Goal: Complete application form

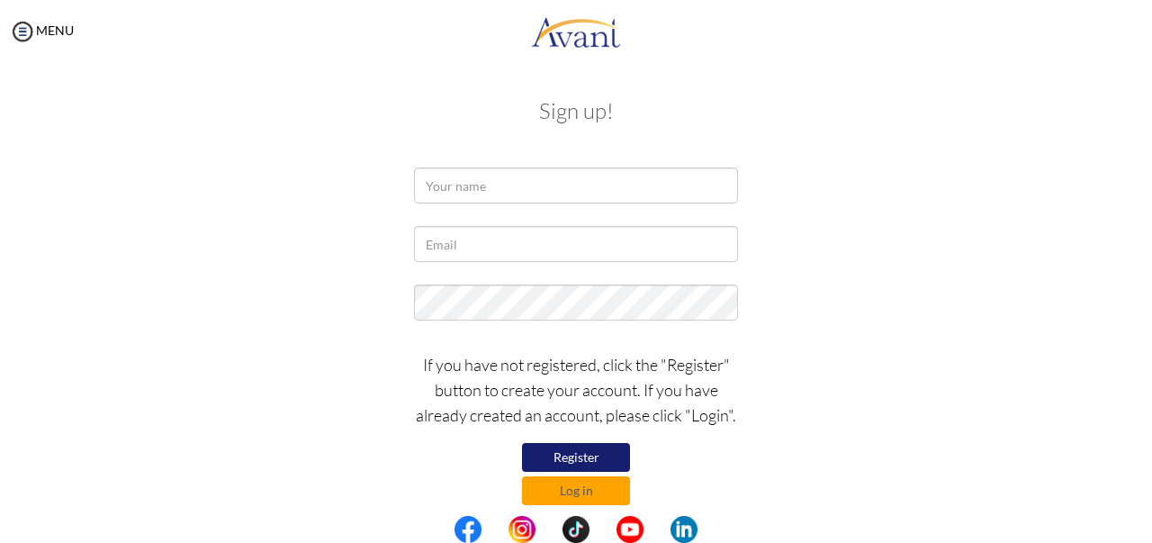
click at [563, 448] on button "Register" at bounding box center [576, 457] width 108 height 29
click at [558, 190] on input "text" at bounding box center [576, 185] width 324 height 36
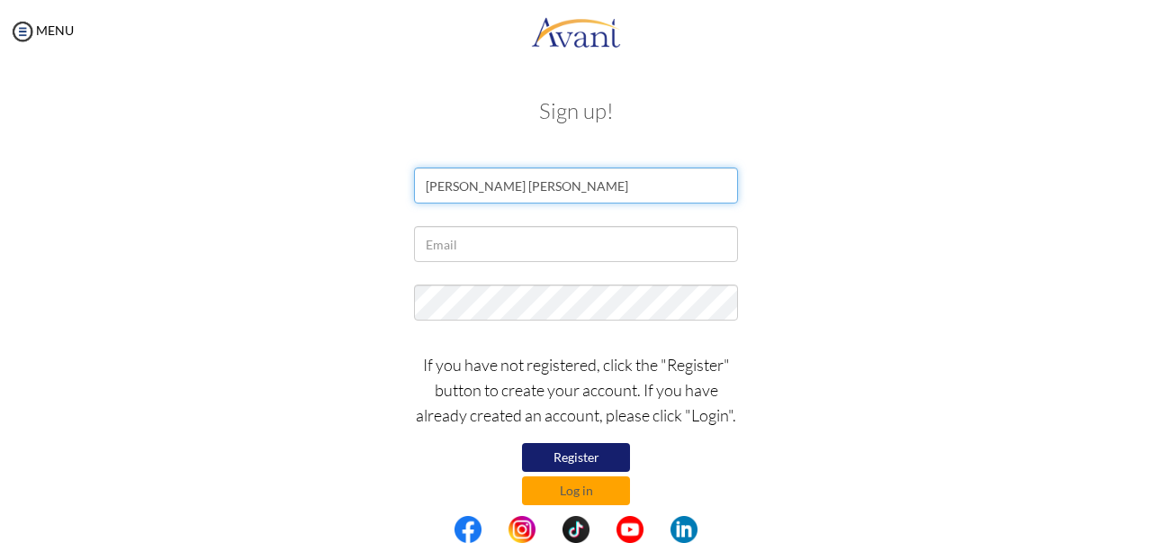
type input "[PERSON_NAME] [PERSON_NAME]"
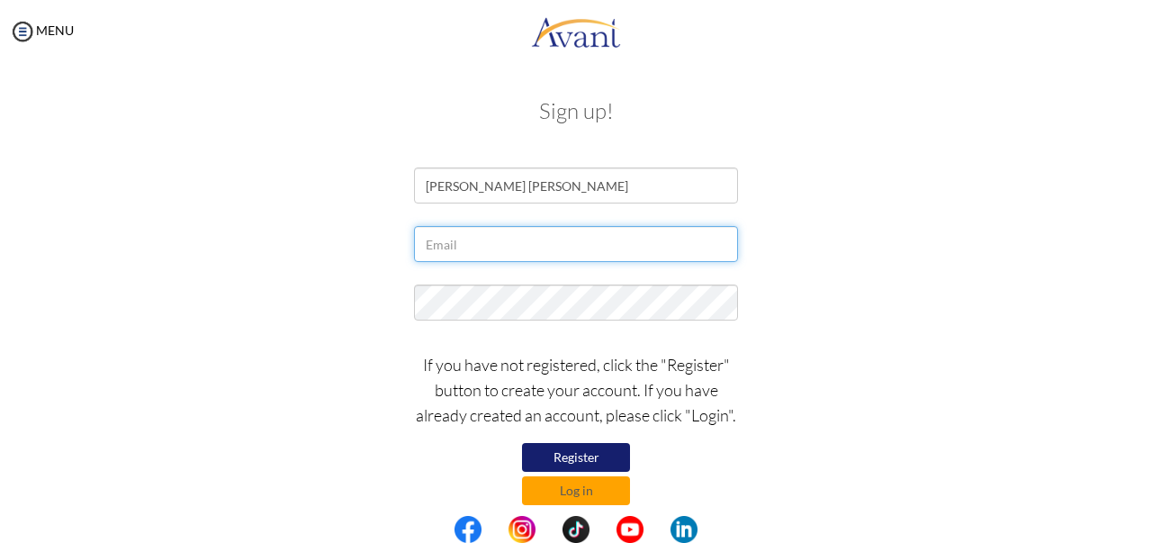
click at [539, 239] on input "text" at bounding box center [576, 244] width 324 height 36
type input "[EMAIL_ADDRESS][DOMAIN_NAME]"
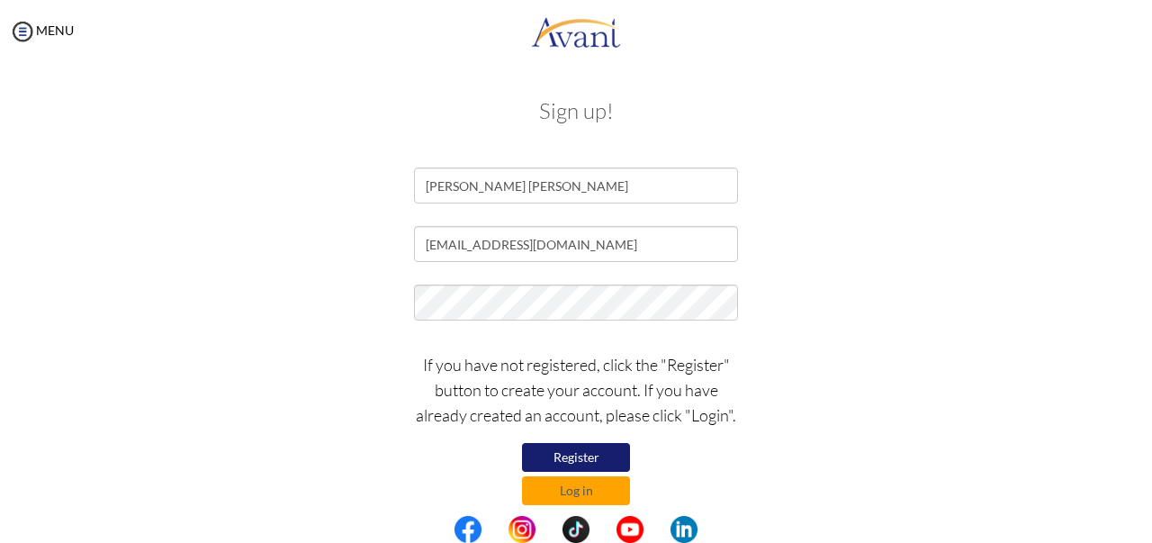
click at [598, 453] on button "Register" at bounding box center [576, 457] width 108 height 29
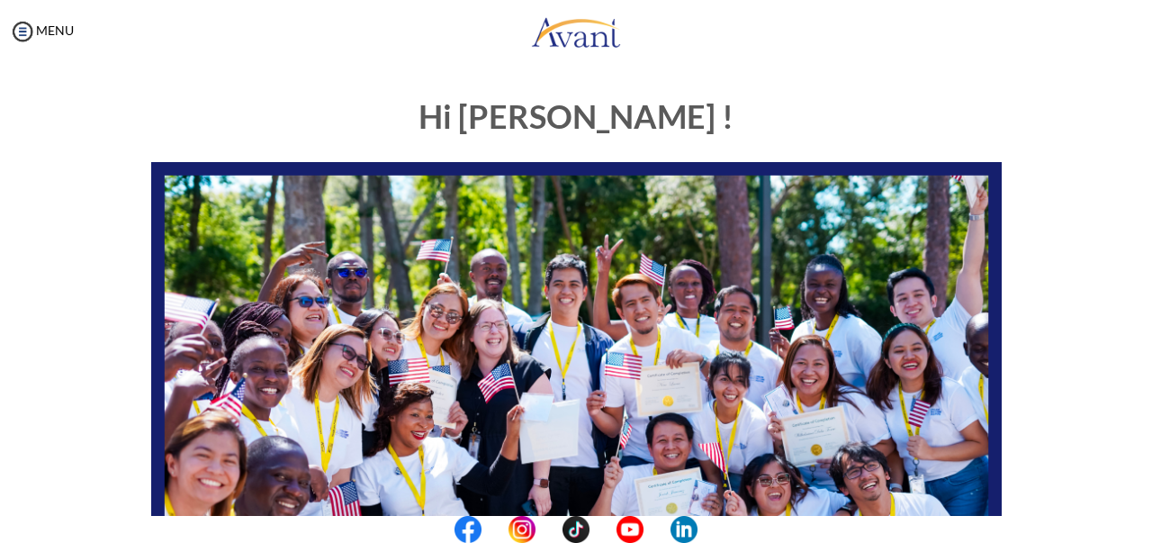
click at [1020, 165] on div "Hi Yaa ! START HERE: Avant Video Library My Process My Resources About Avant Re…" at bounding box center [575, 518] width 1053 height 874
click at [22, 36] on img at bounding box center [22, 31] width 27 height 27
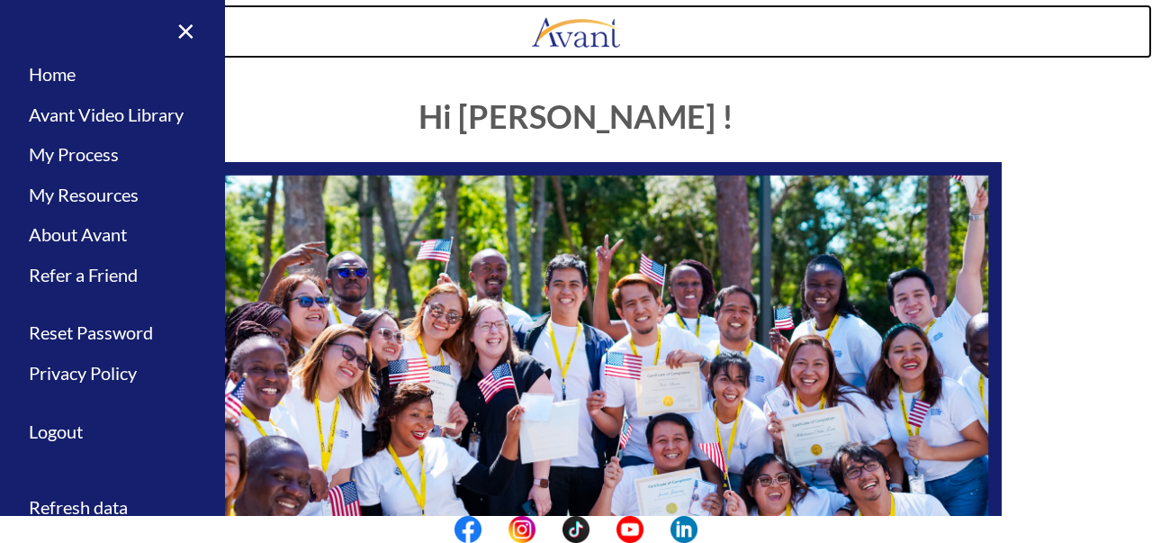
click at [419, 51] on link at bounding box center [576, 31] width 1152 height 54
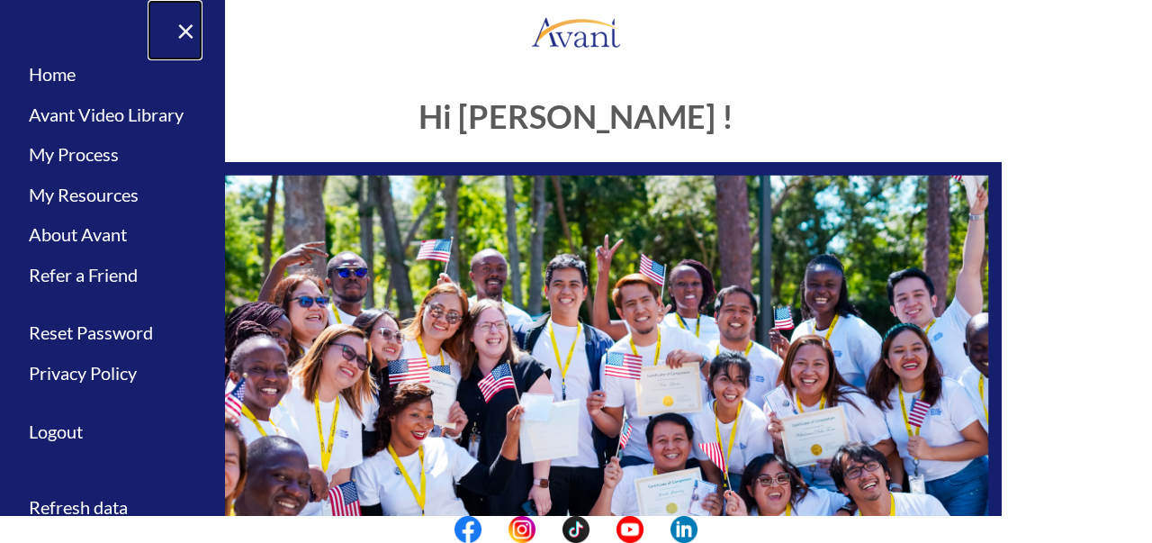
click at [170, 31] on link "×" at bounding box center [175, 30] width 55 height 60
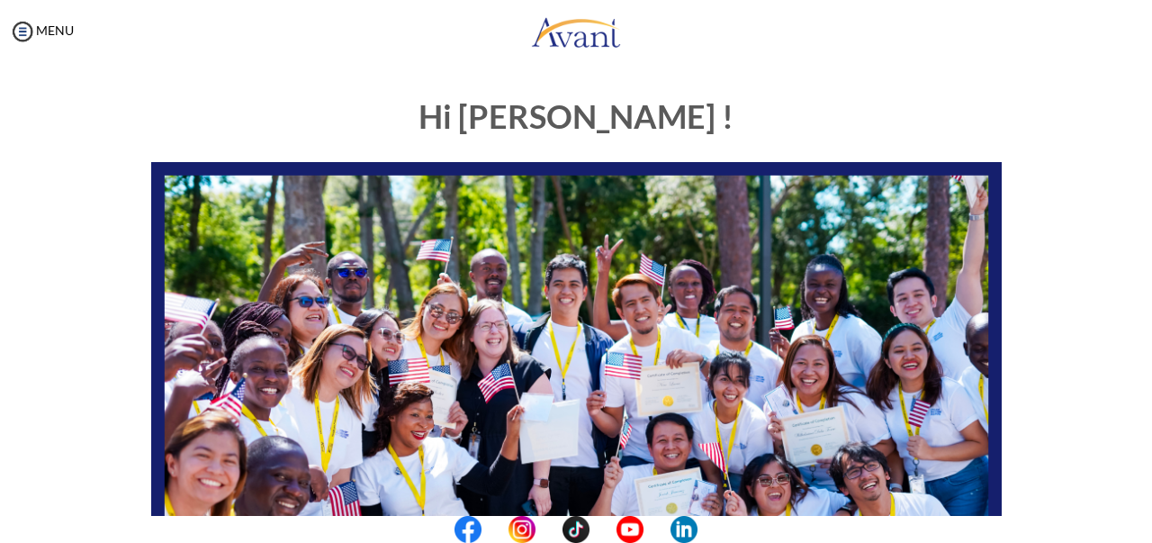
click at [1046, 157] on div "Hi Yaa ! START HERE: Avant Video Library My Process My Resources About Avant Re…" at bounding box center [575, 518] width 1053 height 874
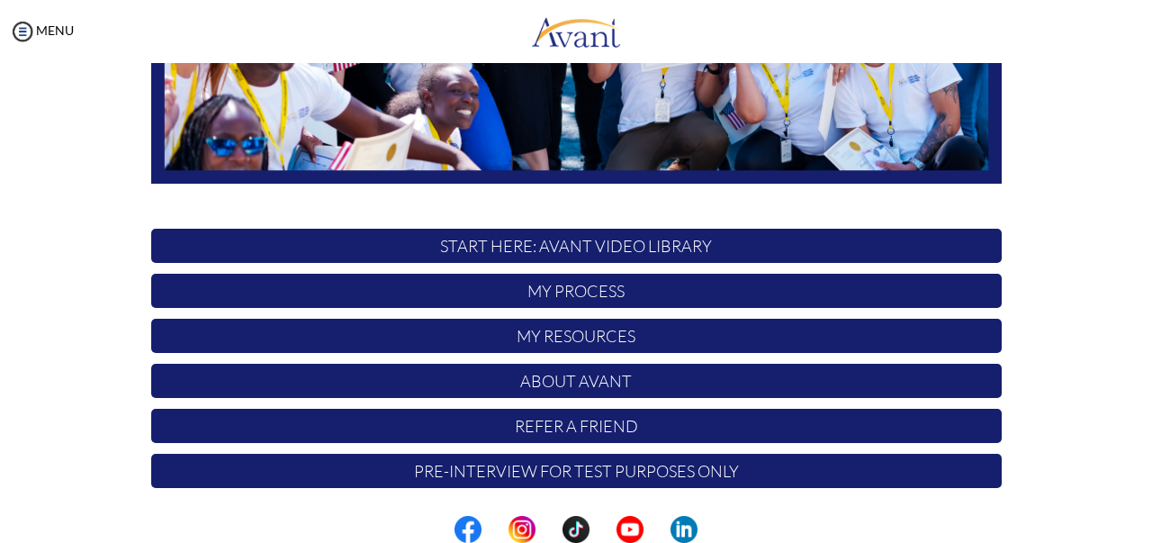
scroll to position [457, 0]
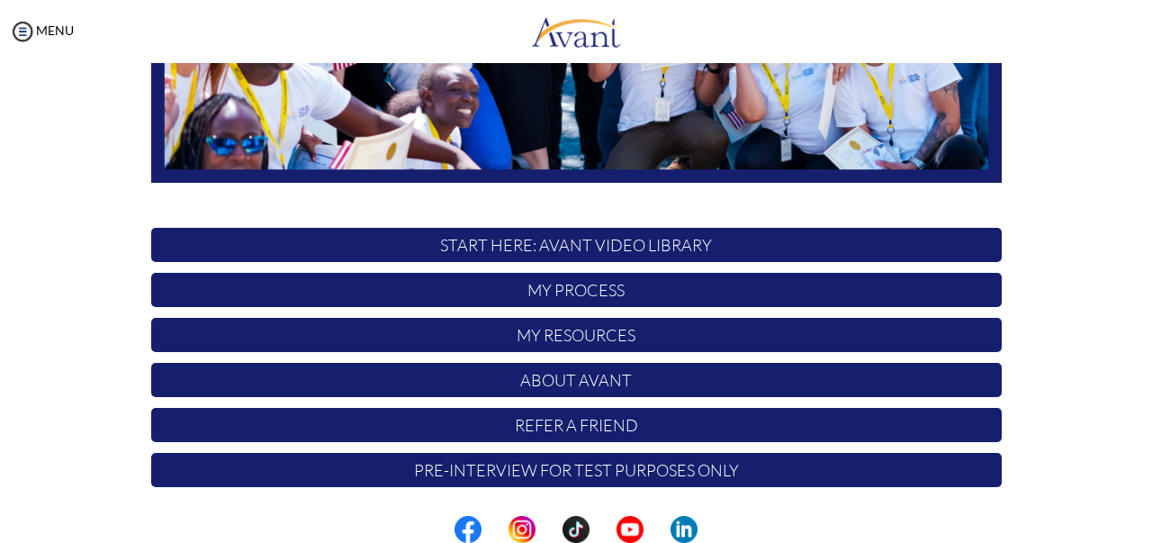
click at [558, 251] on p "START HERE: Avant Video Library" at bounding box center [576, 245] width 850 height 34
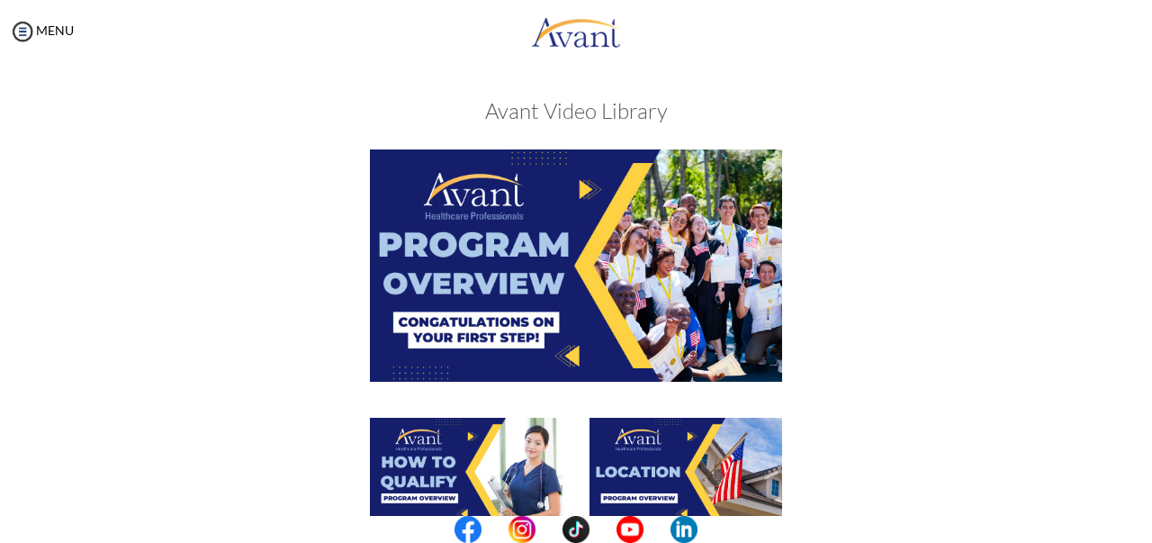
click at [956, 181] on div at bounding box center [576, 282] width 877 height 267
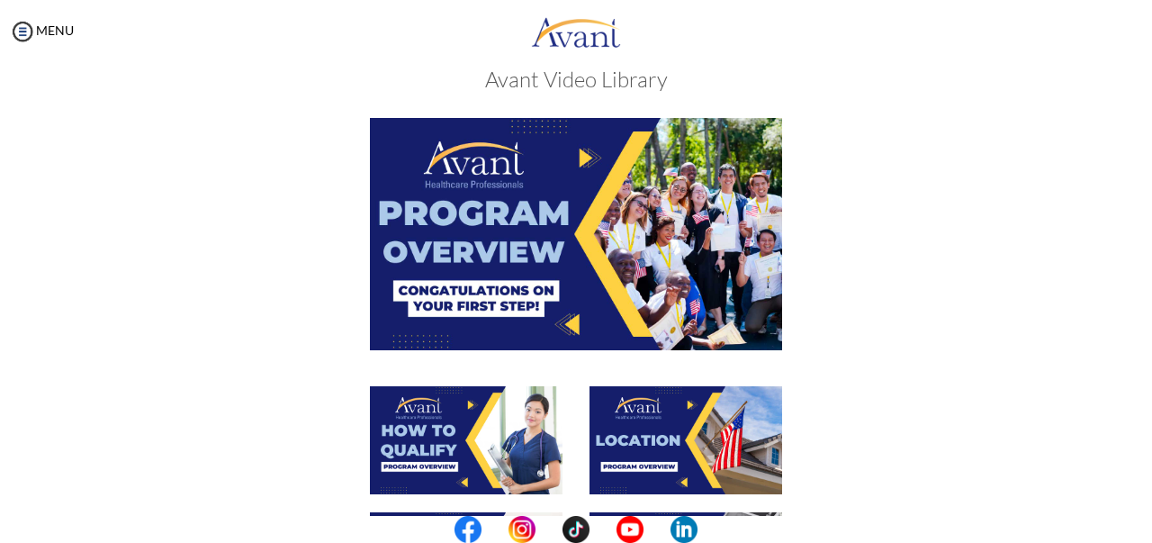
scroll to position [0, 0]
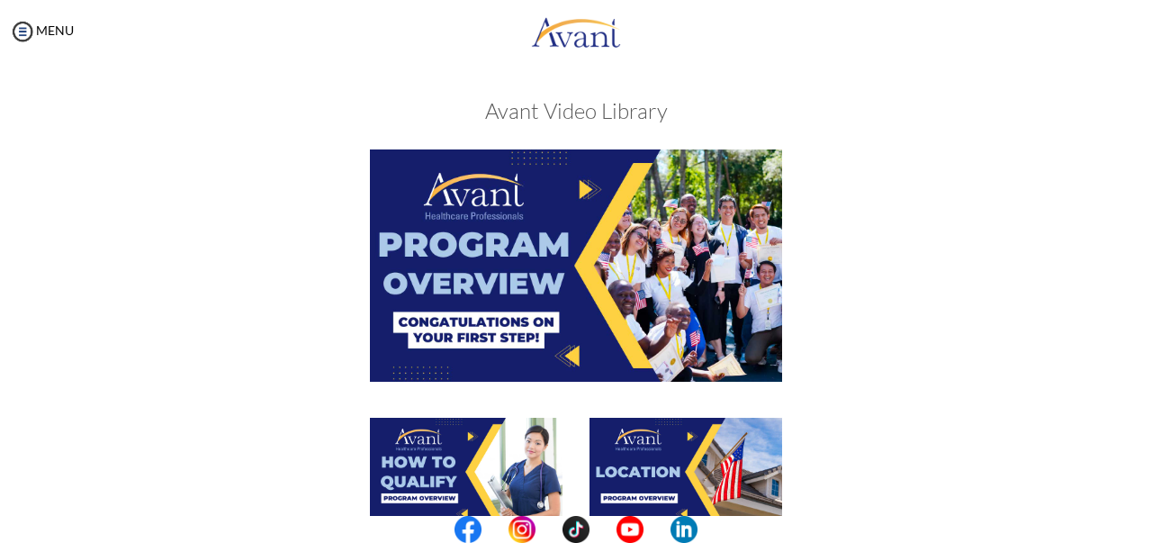
click at [552, 233] on img at bounding box center [576, 264] width 412 height 231
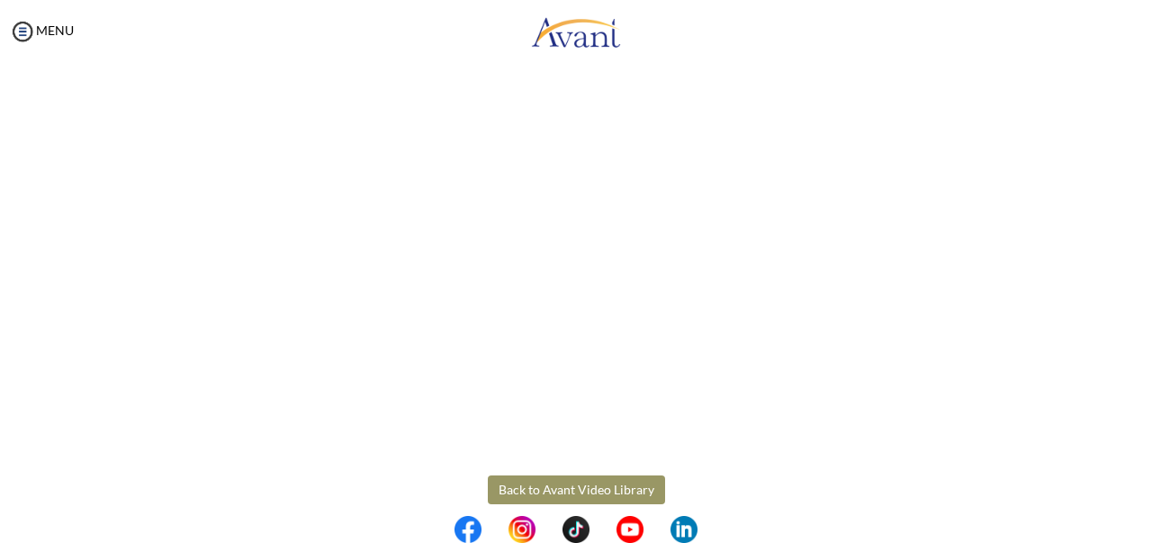
scroll to position [342, 0]
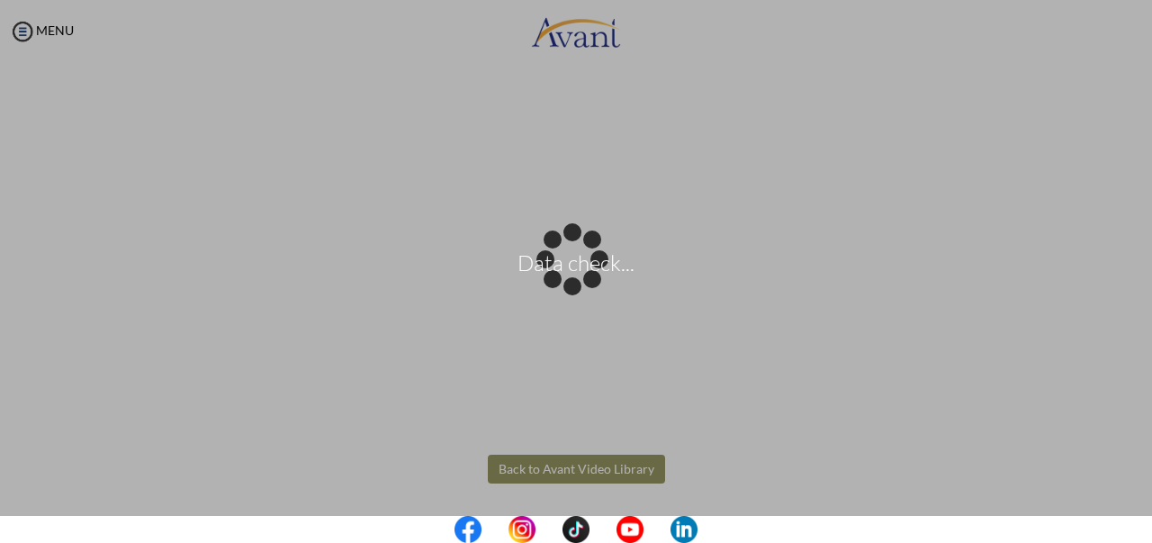
click at [507, 462] on body "Data check... Maintenance break. Please come back in 2 hours. MENU My Status Wh…" at bounding box center [576, 271] width 1152 height 543
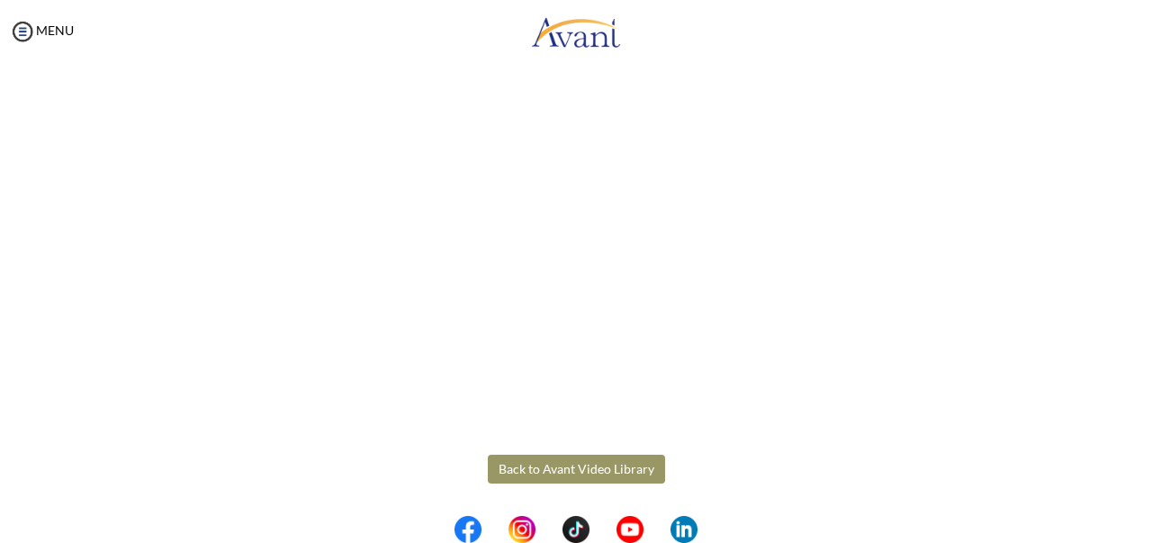
click at [602, 472] on button "Back to Avant Video Library" at bounding box center [576, 468] width 177 height 29
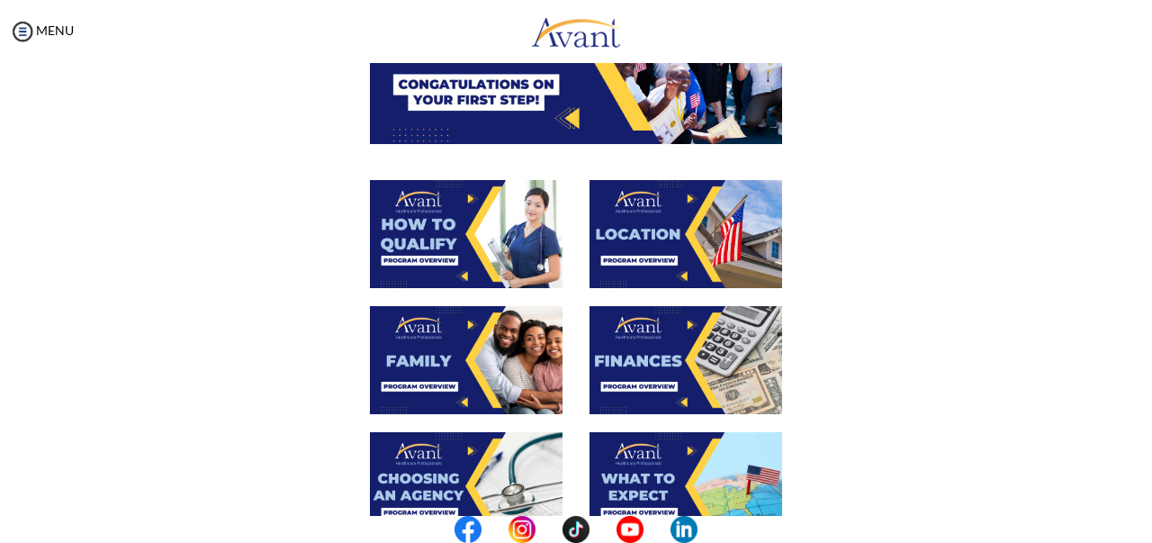
scroll to position [245, 0]
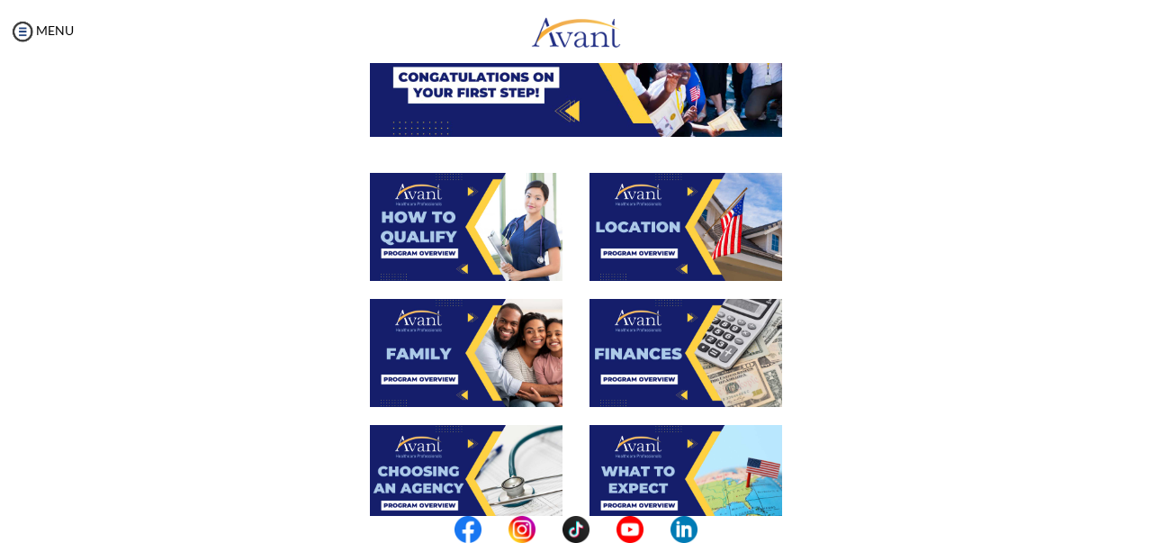
click at [445, 232] on img at bounding box center [466, 227] width 193 height 108
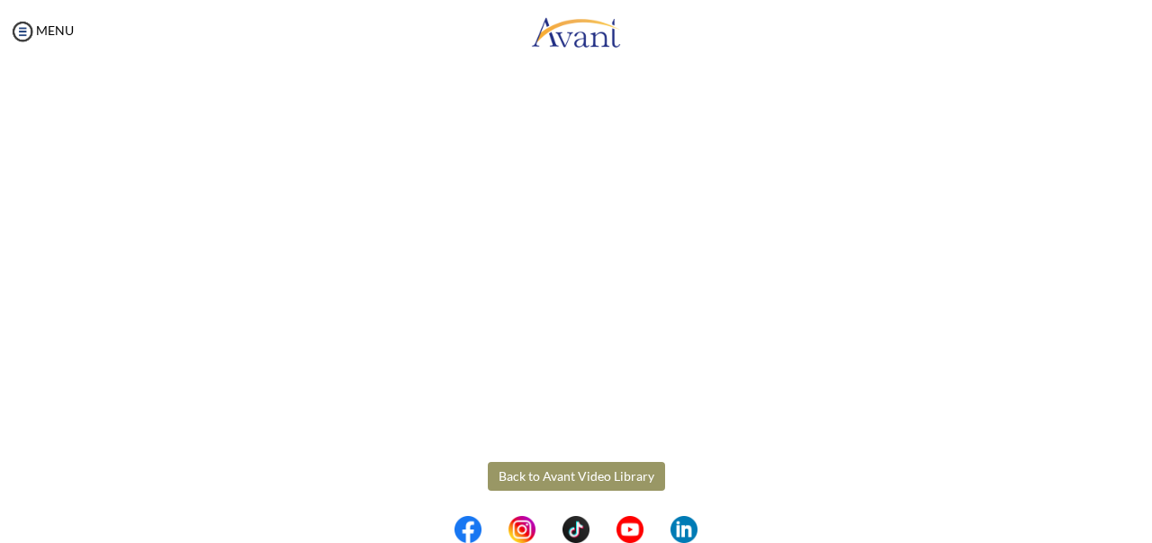
scroll to position [342, 0]
click at [603, 462] on body "Maintenance break. Please come back in 2 hours. MENU My Status What is the next…" at bounding box center [576, 271] width 1152 height 543
click at [591, 467] on button "Back to Avant Video Library" at bounding box center [576, 468] width 177 height 29
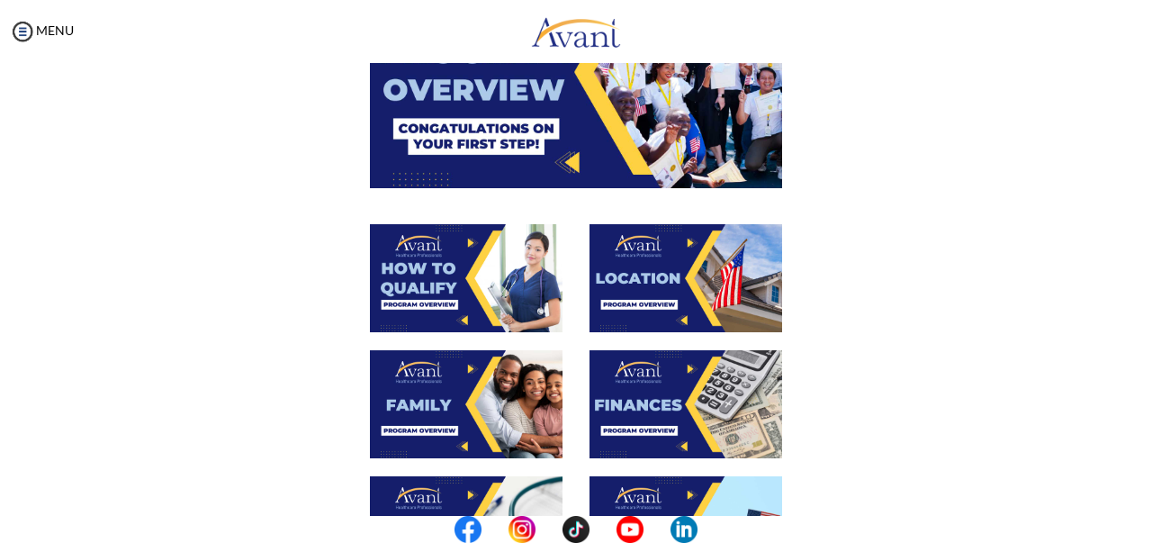
scroll to position [195, 0]
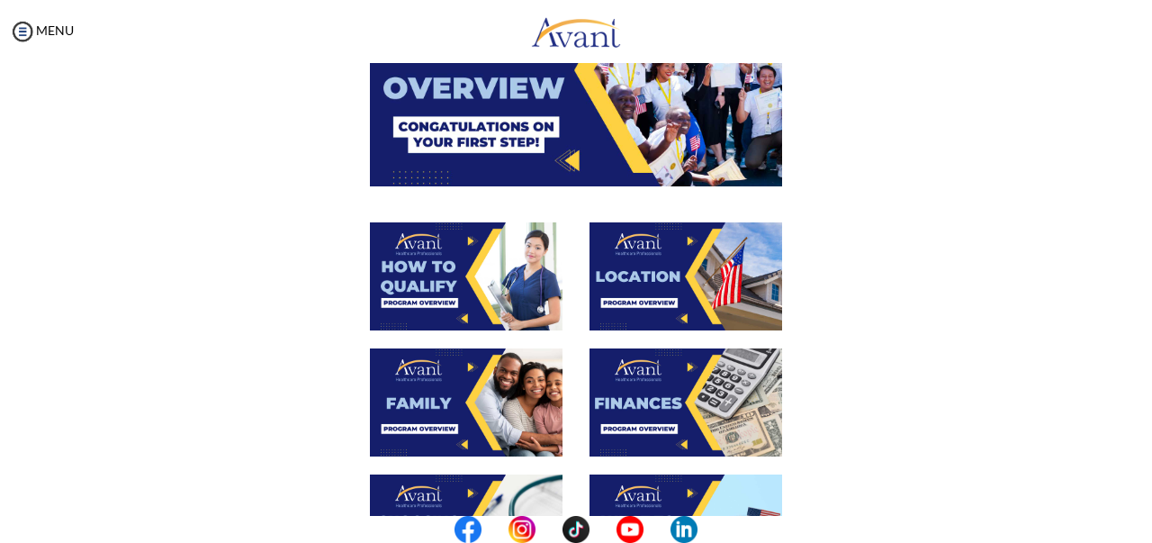
click at [642, 263] on img at bounding box center [685, 276] width 193 height 108
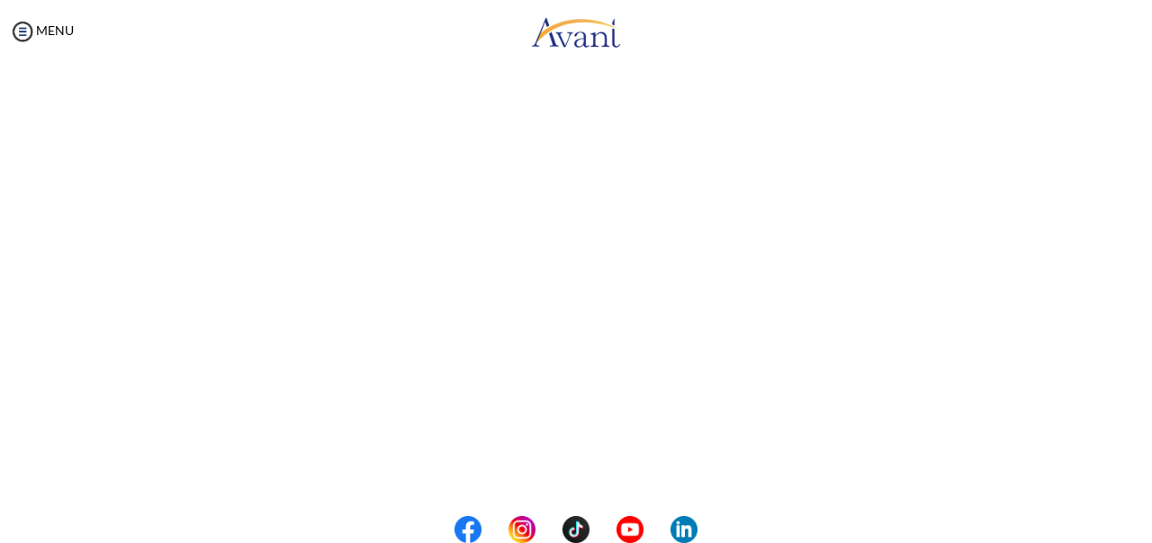
scroll to position [342, 0]
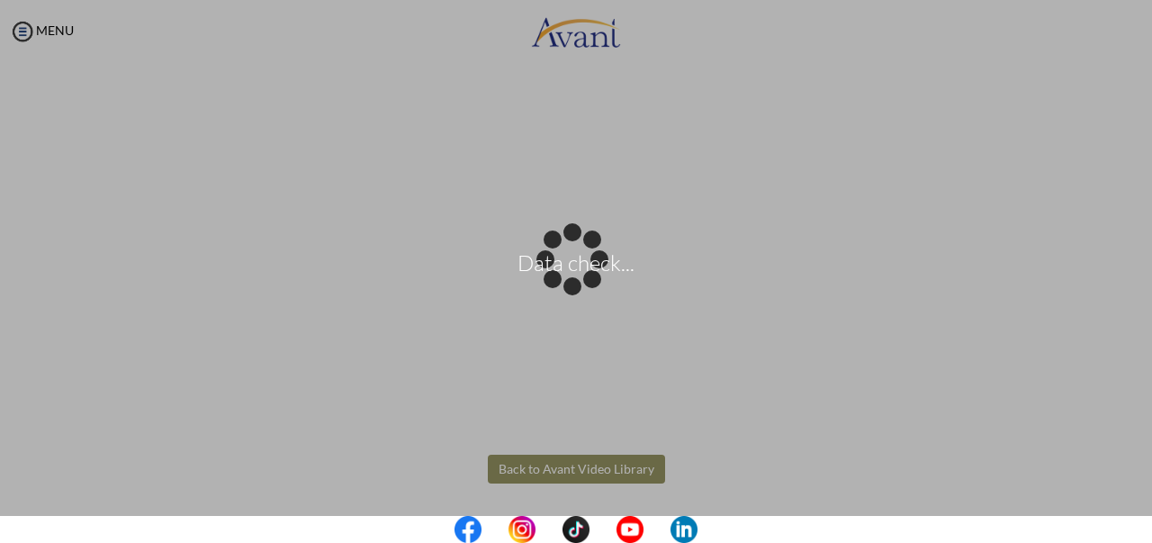
click at [618, 467] on body "Data check... Maintenance break. Please come back in 2 hours. MENU My Status Wh…" at bounding box center [576, 271] width 1152 height 543
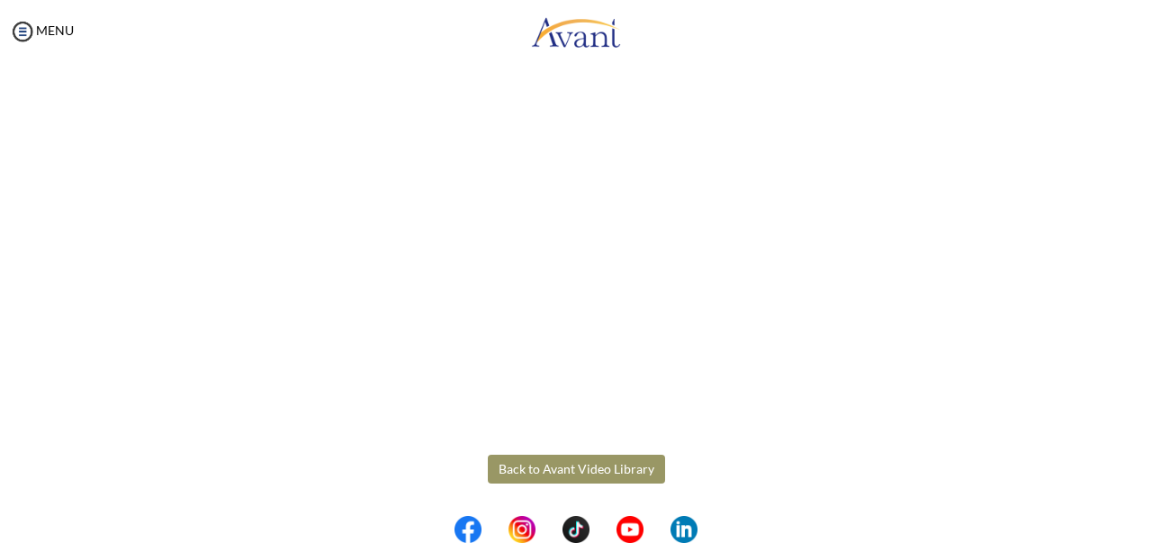
click at [603, 474] on button "Back to Avant Video Library" at bounding box center [576, 468] width 177 height 29
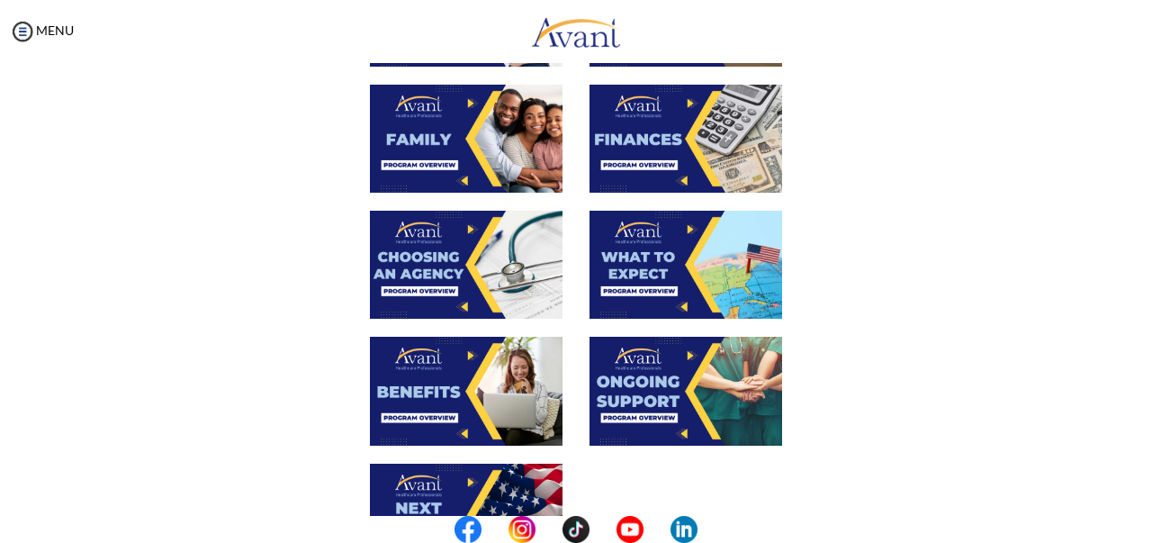
scroll to position [466, 0]
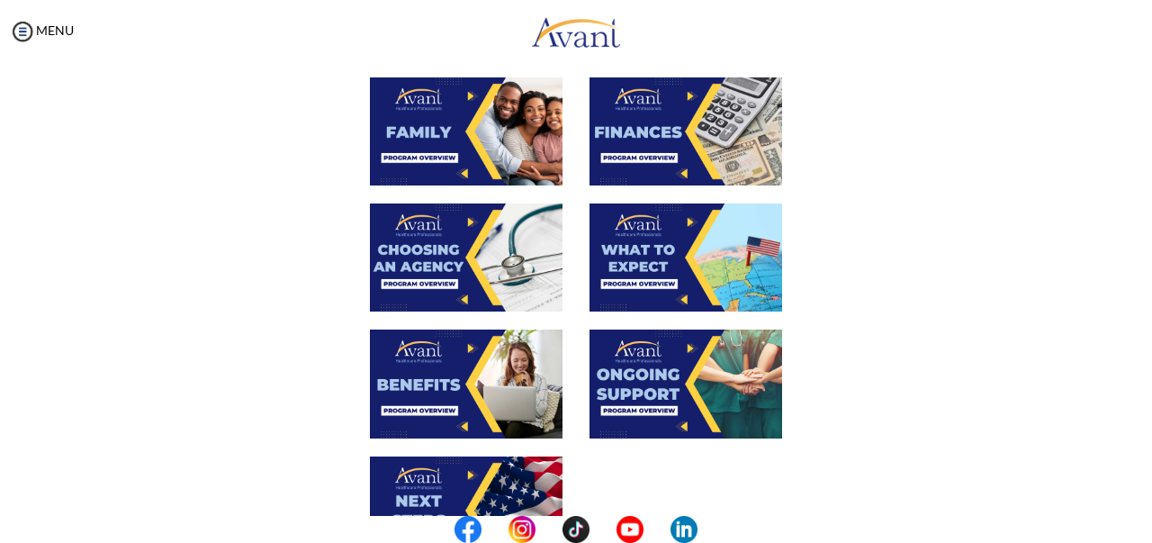
click at [455, 136] on img at bounding box center [466, 131] width 193 height 108
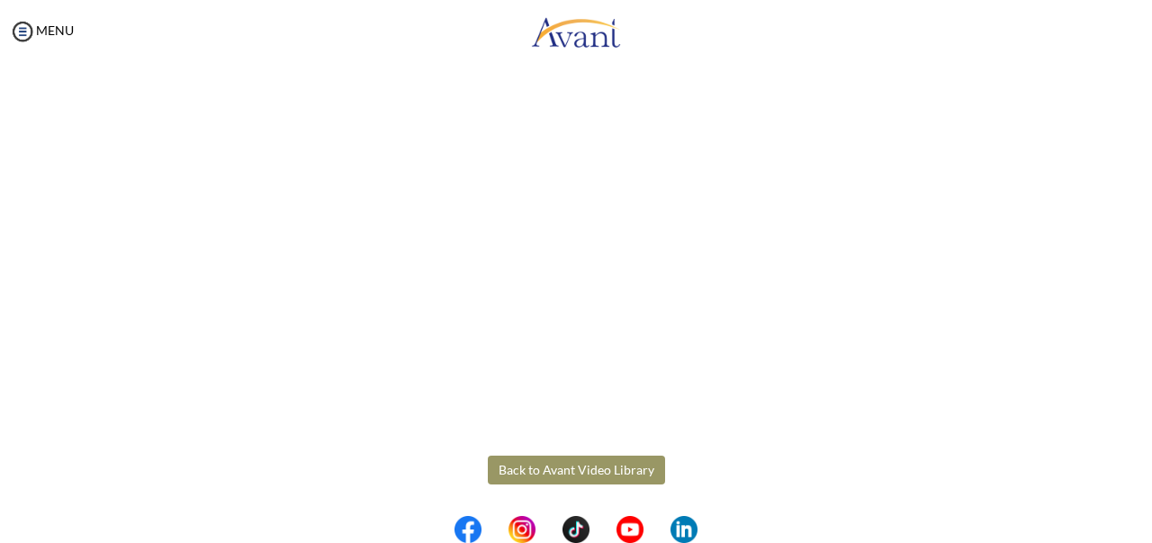
scroll to position [534, 0]
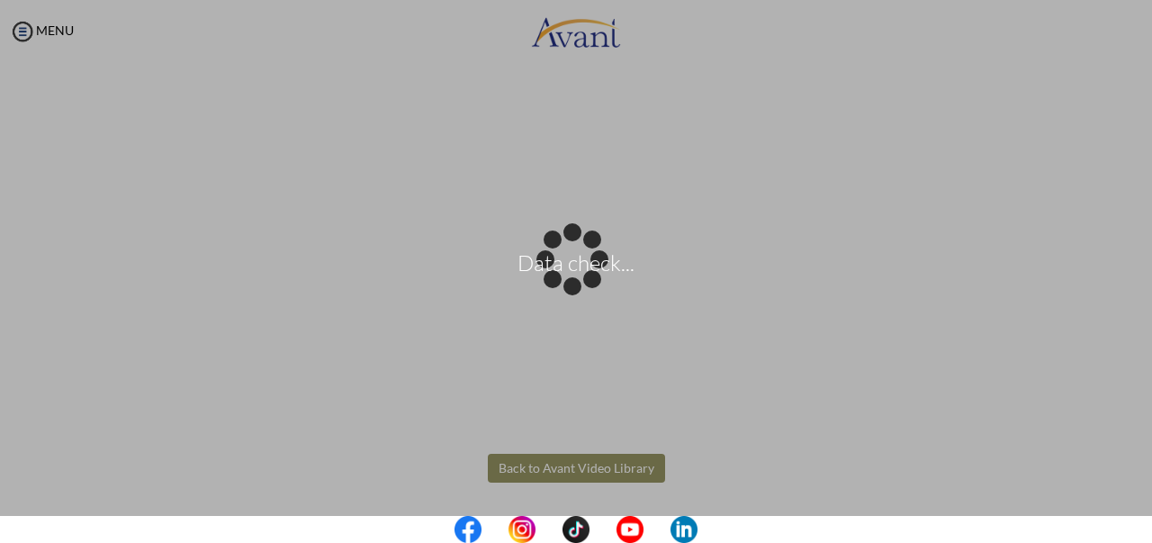
click at [532, 463] on body "Data check... Maintenance break. Please come back in 2 hours. MENU My Status Wh…" at bounding box center [576, 271] width 1152 height 543
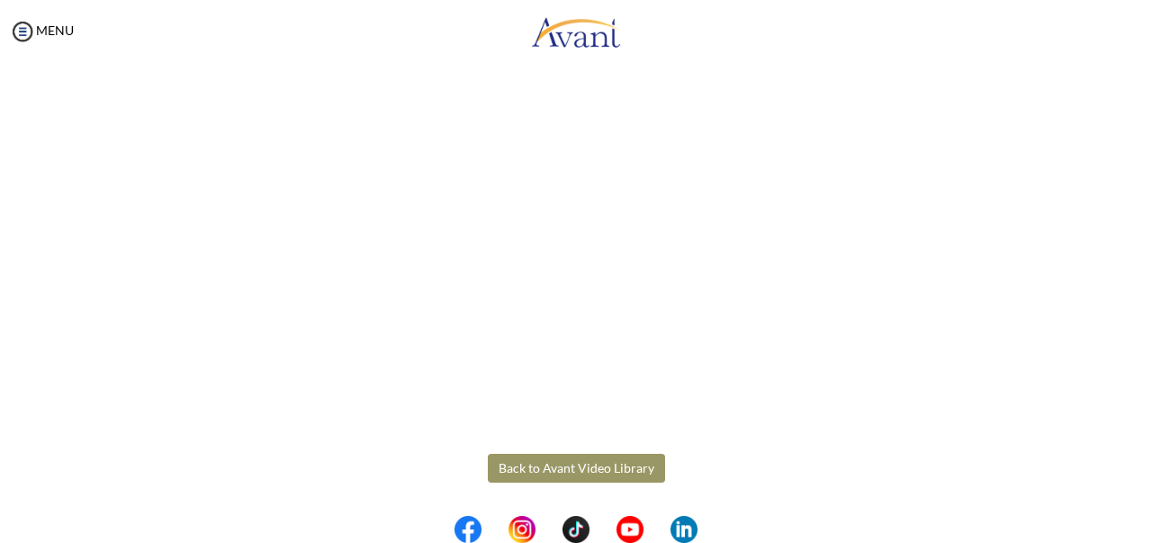
click at [638, 462] on button "Back to Avant Video Library" at bounding box center [576, 467] width 177 height 29
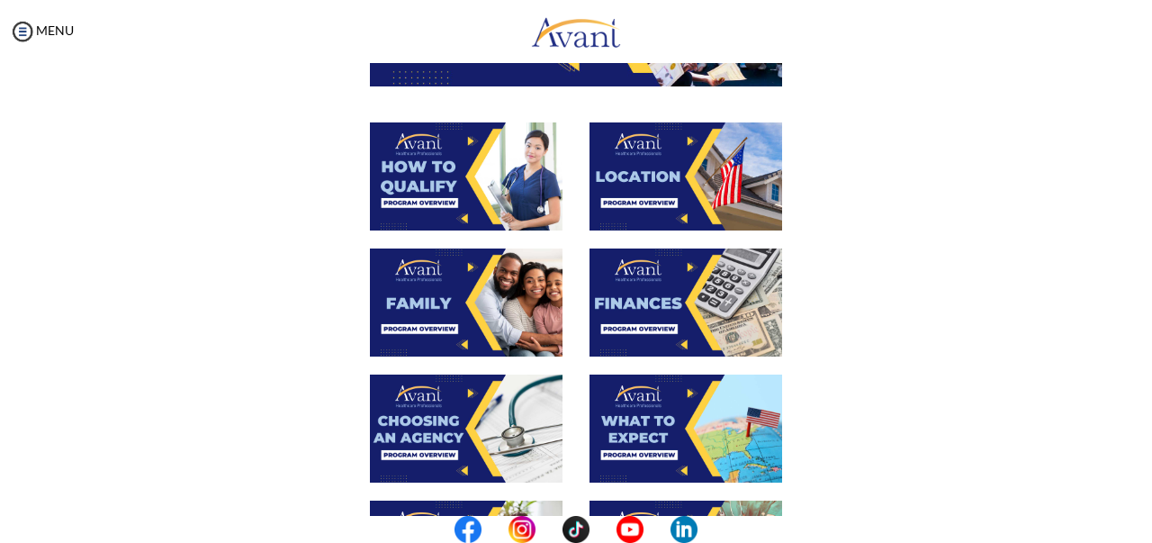
scroll to position [307, 0]
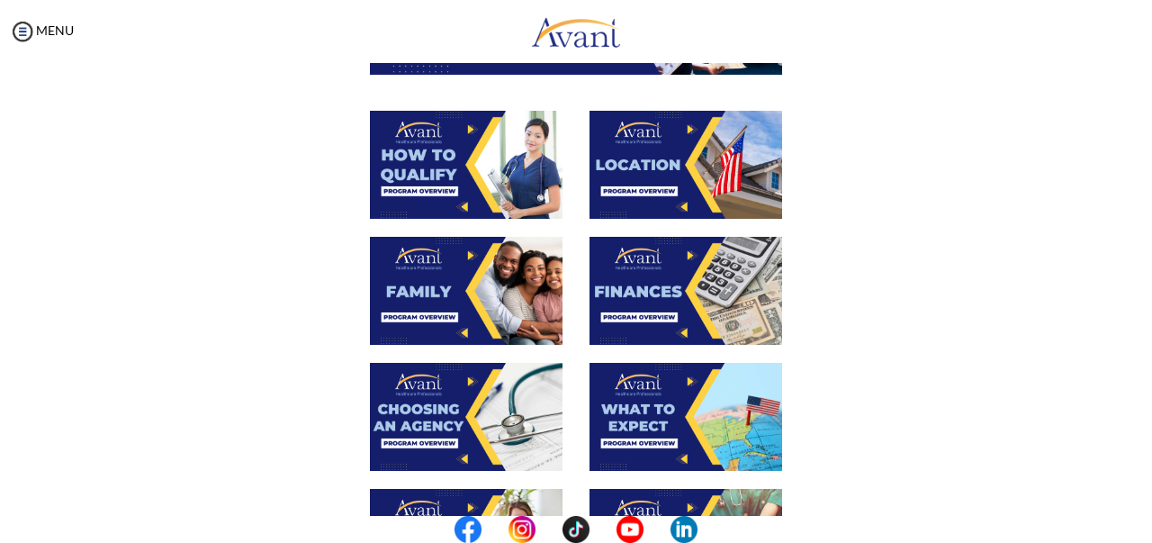
click at [671, 274] on img at bounding box center [685, 291] width 193 height 108
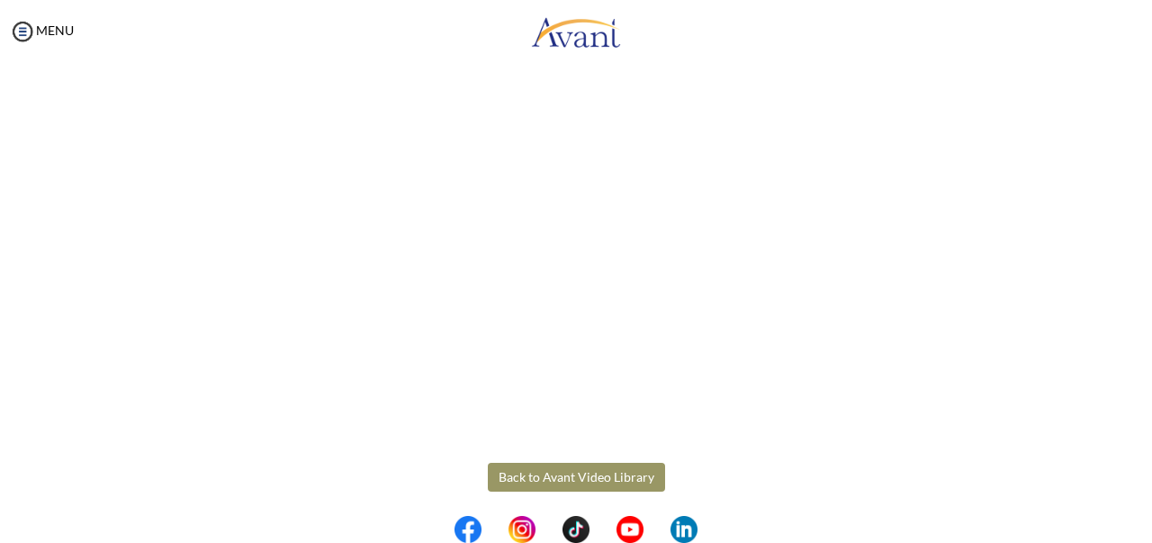
scroll to position [342, 0]
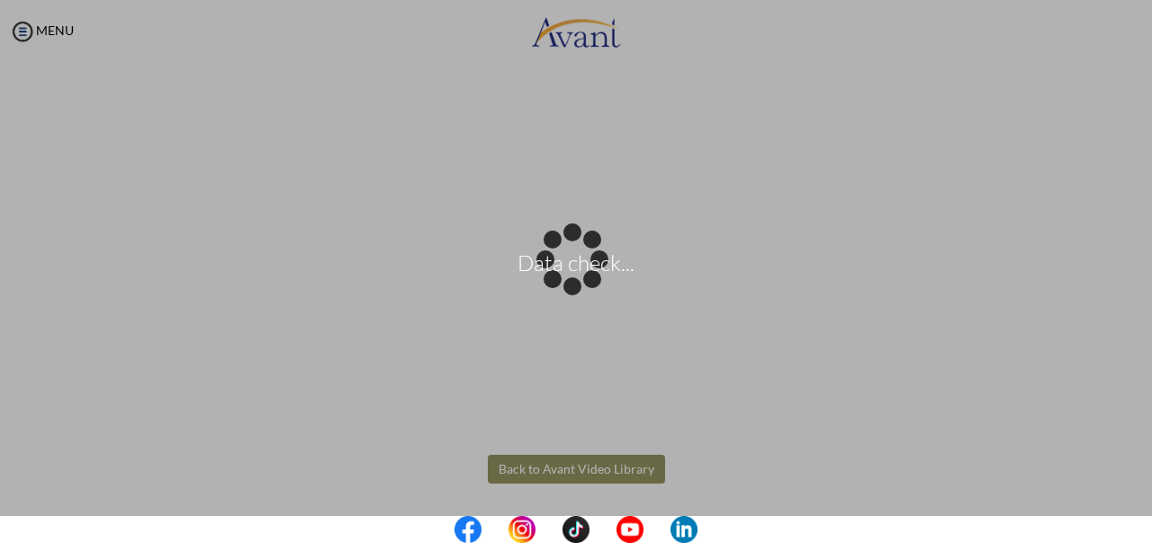
click at [583, 461] on body "Data check... Maintenance break. Please come back in 2 hours. MENU My Status Wh…" at bounding box center [576, 271] width 1152 height 543
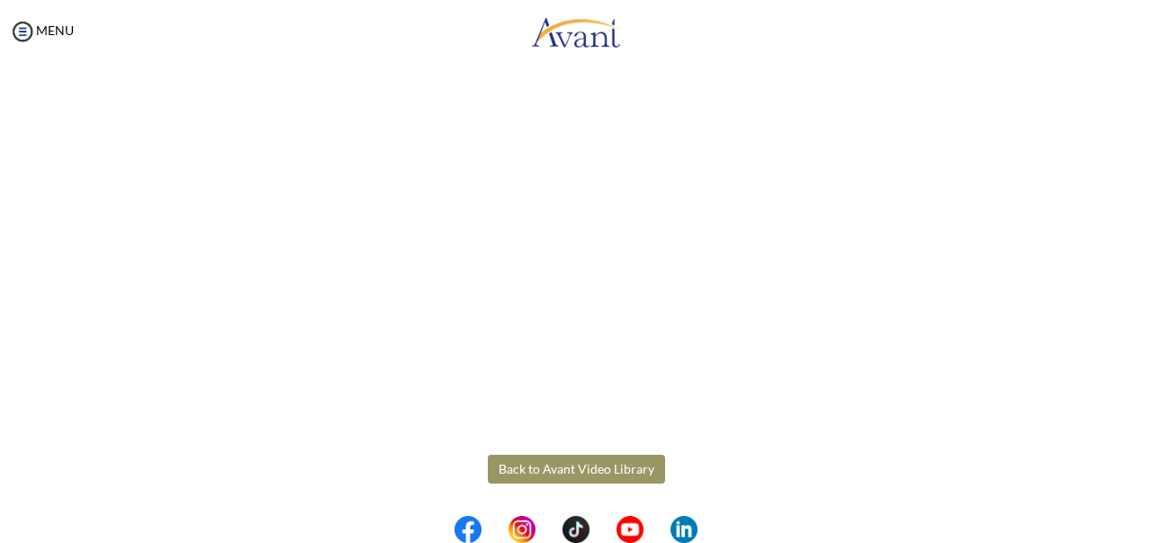
click at [583, 461] on button "Back to Avant Video Library" at bounding box center [576, 468] width 177 height 29
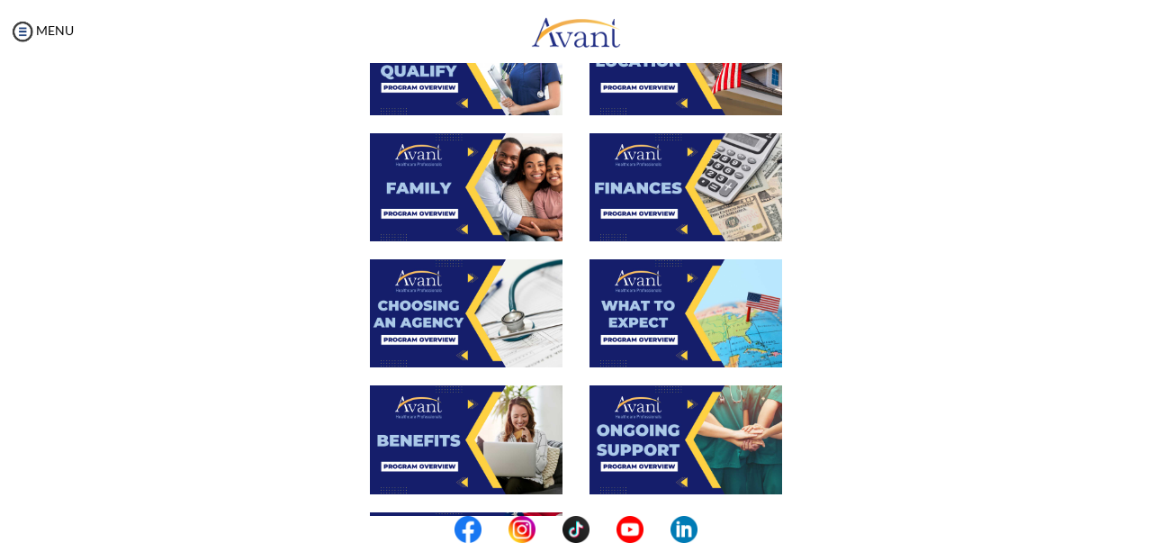
scroll to position [418, 0]
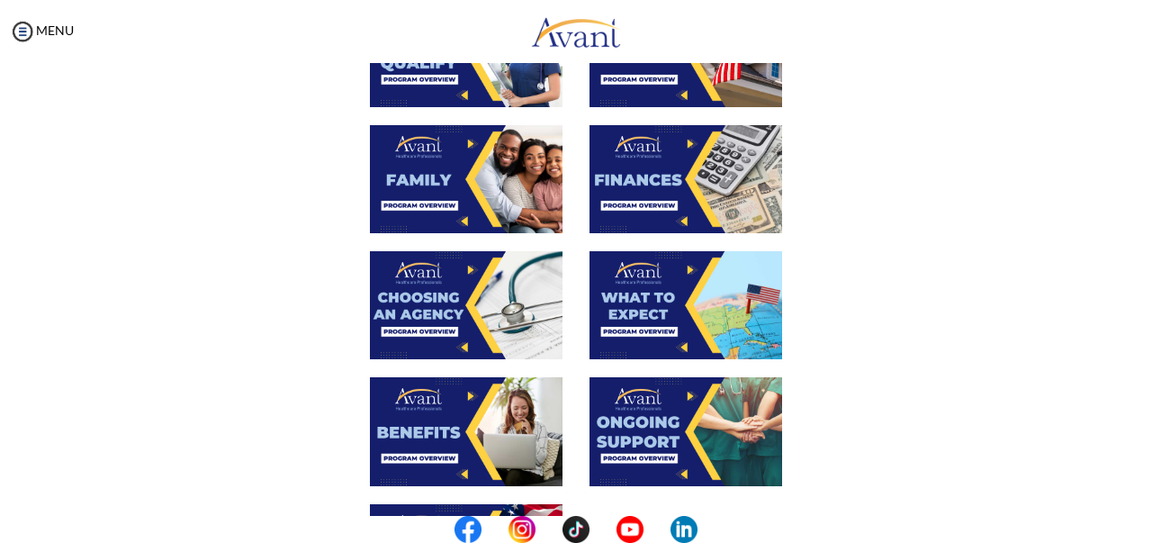
click at [382, 310] on img at bounding box center [466, 305] width 193 height 108
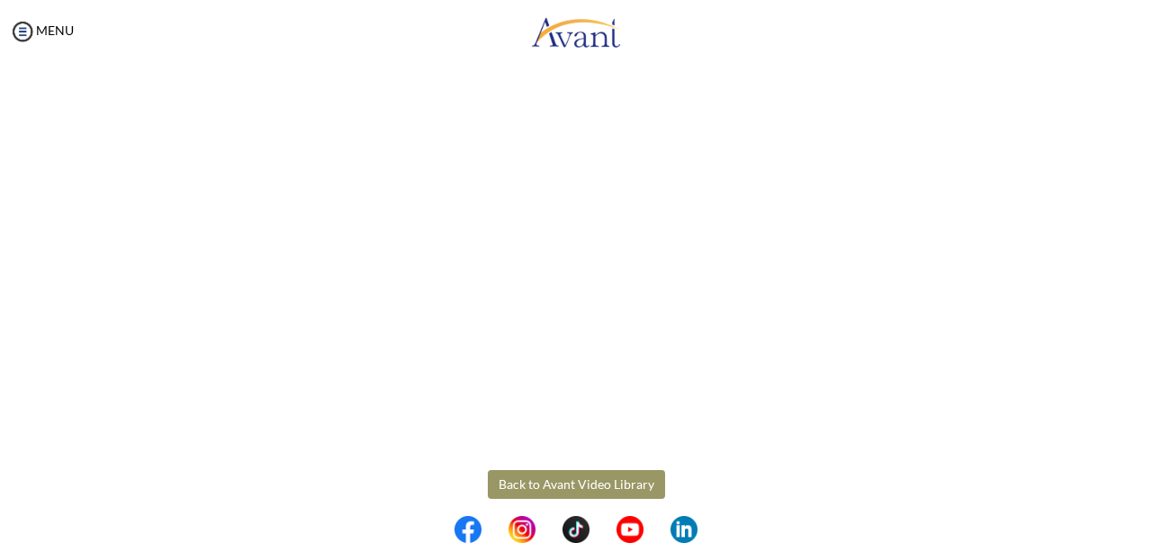
scroll to position [534, 0]
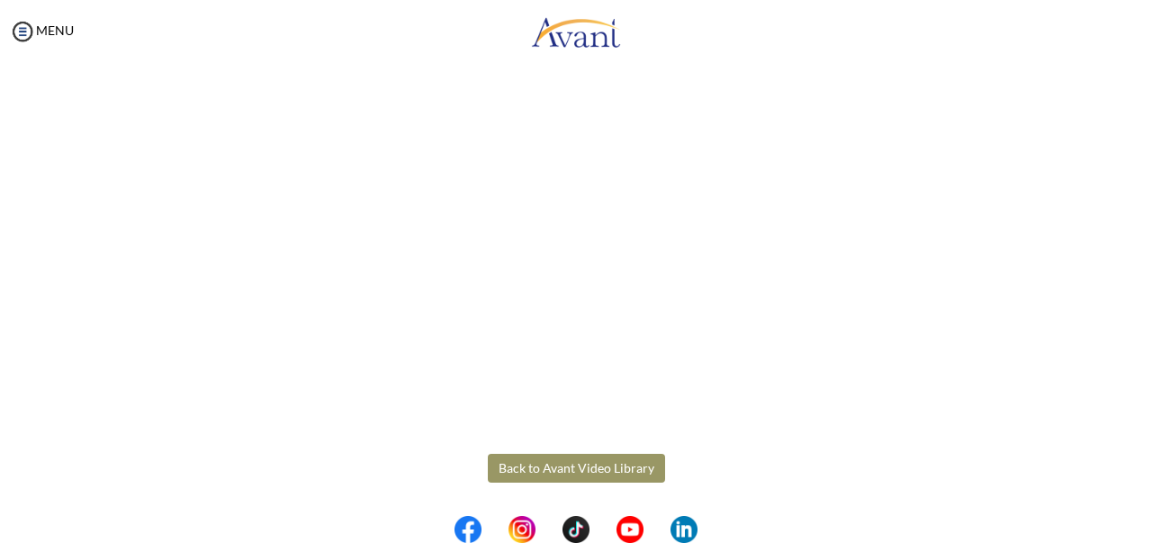
click at [600, 466] on body "Maintenance break. Please come back in 2 hours. MENU My Status What is the next…" at bounding box center [576, 271] width 1152 height 543
click at [534, 469] on button "Back to Avant Video Library" at bounding box center [576, 467] width 177 height 29
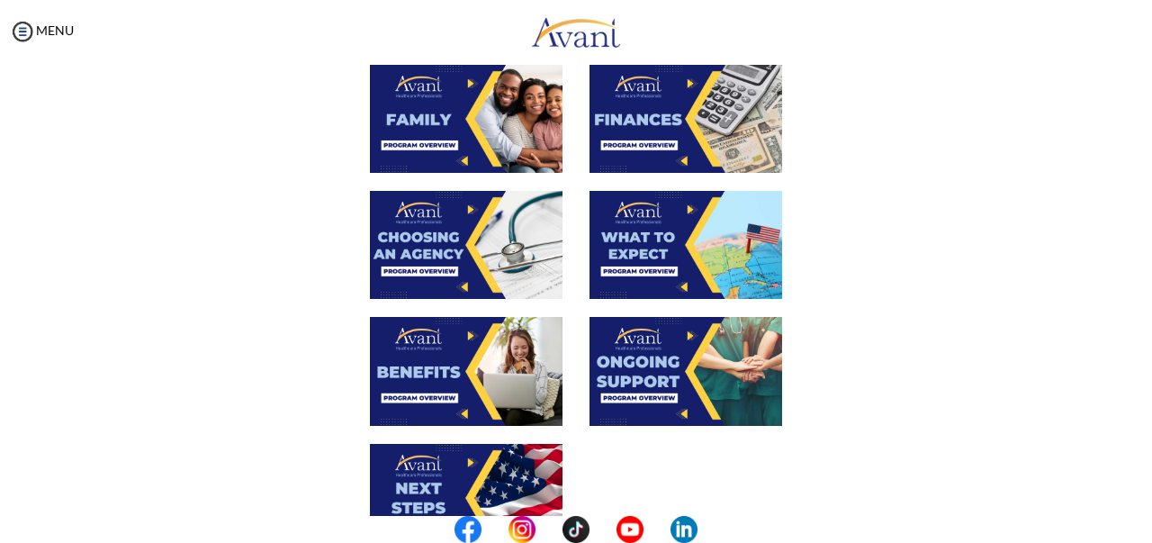
scroll to position [488, 0]
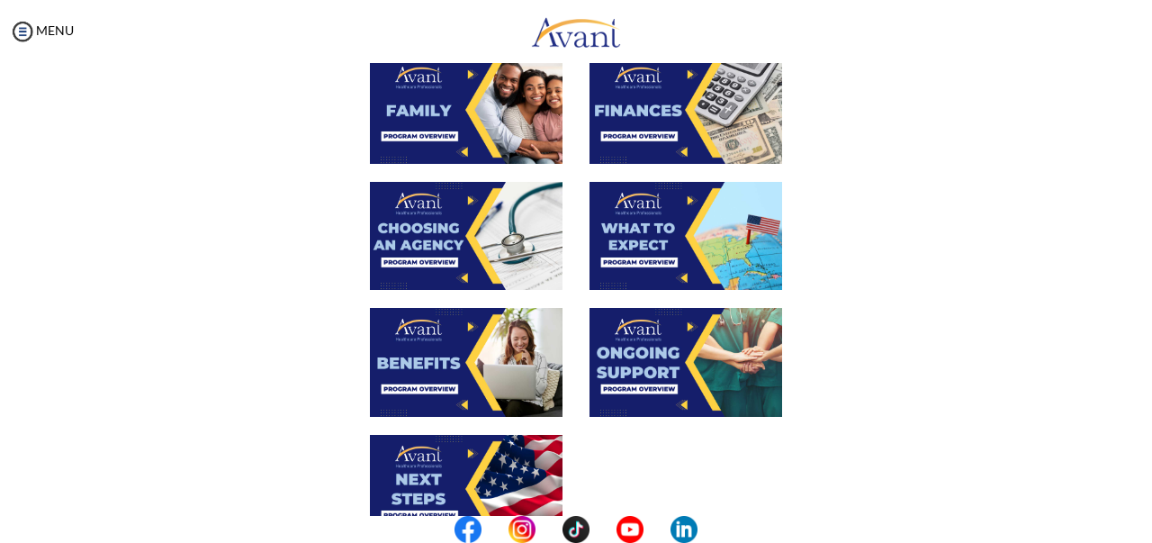
click at [637, 224] on img at bounding box center [685, 236] width 193 height 108
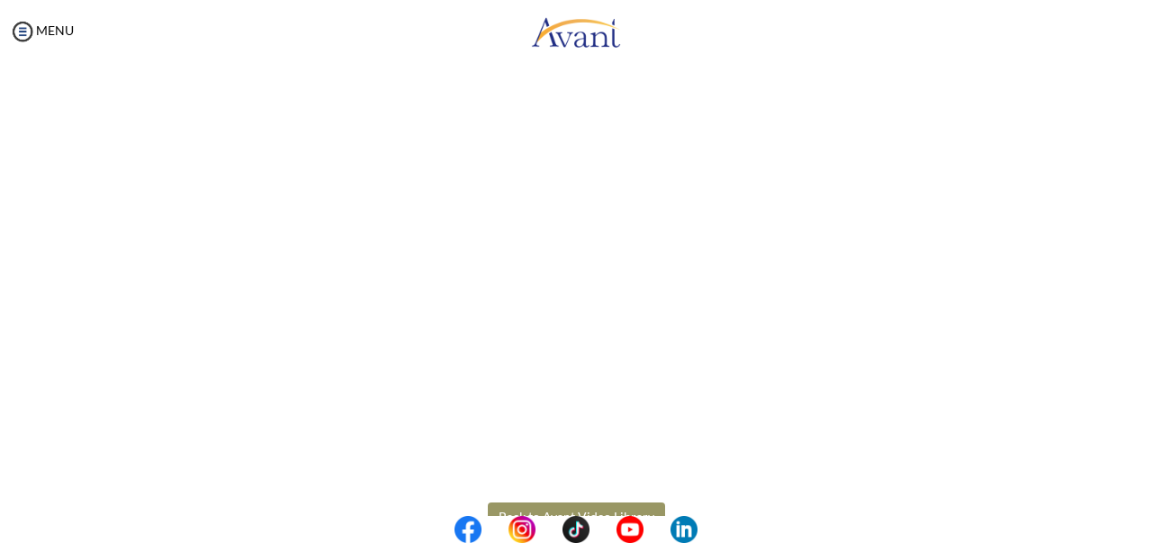
scroll to position [534, 0]
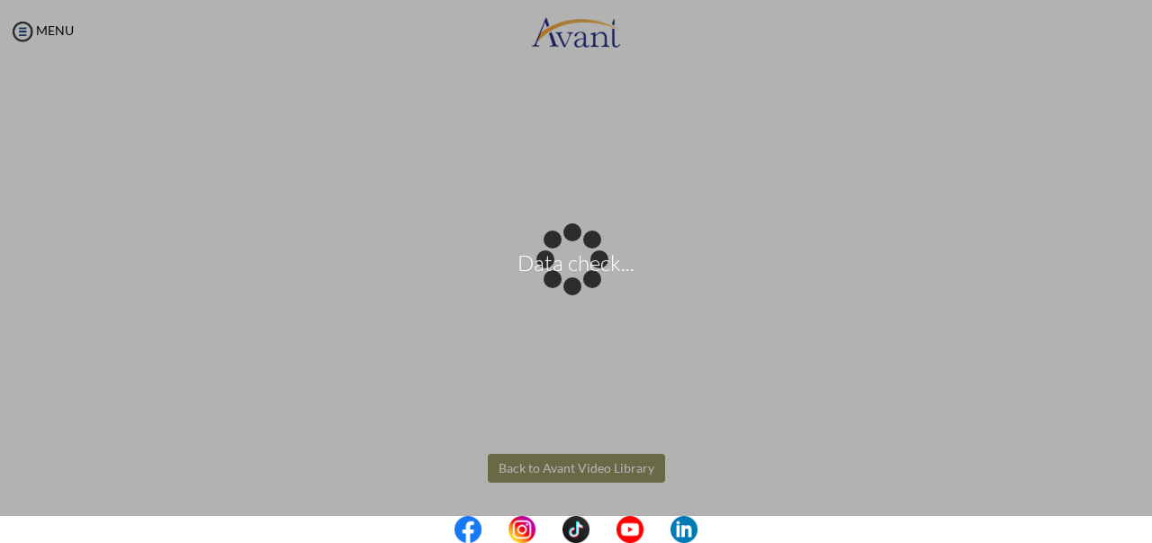
click at [619, 467] on body "Data check... Maintenance break. Please come back in 2 hours. MENU My Status Wh…" at bounding box center [576, 271] width 1152 height 543
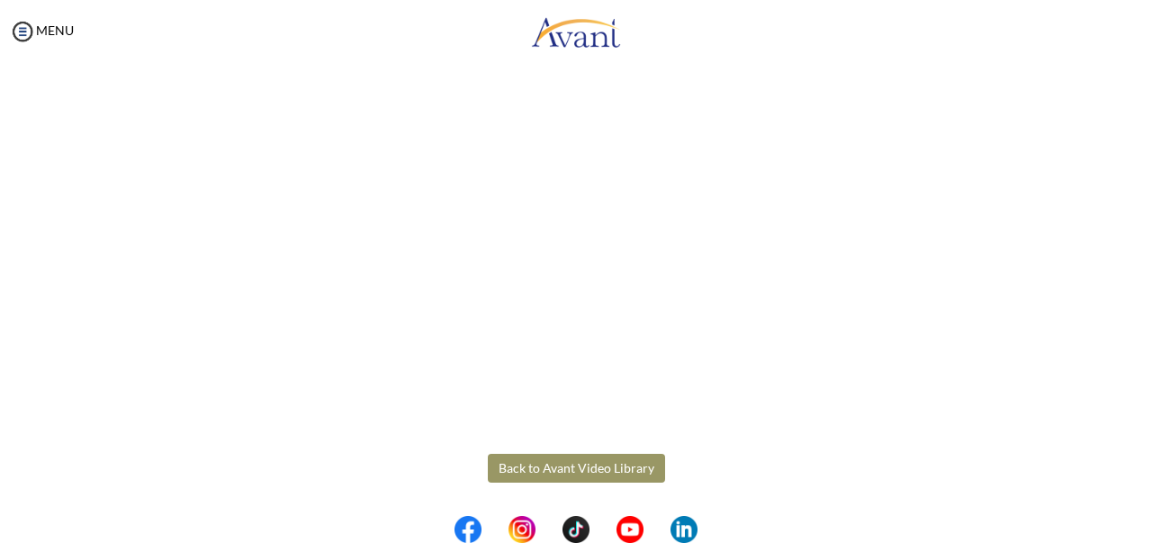
click at [591, 471] on button "Back to Avant Video Library" at bounding box center [576, 467] width 177 height 29
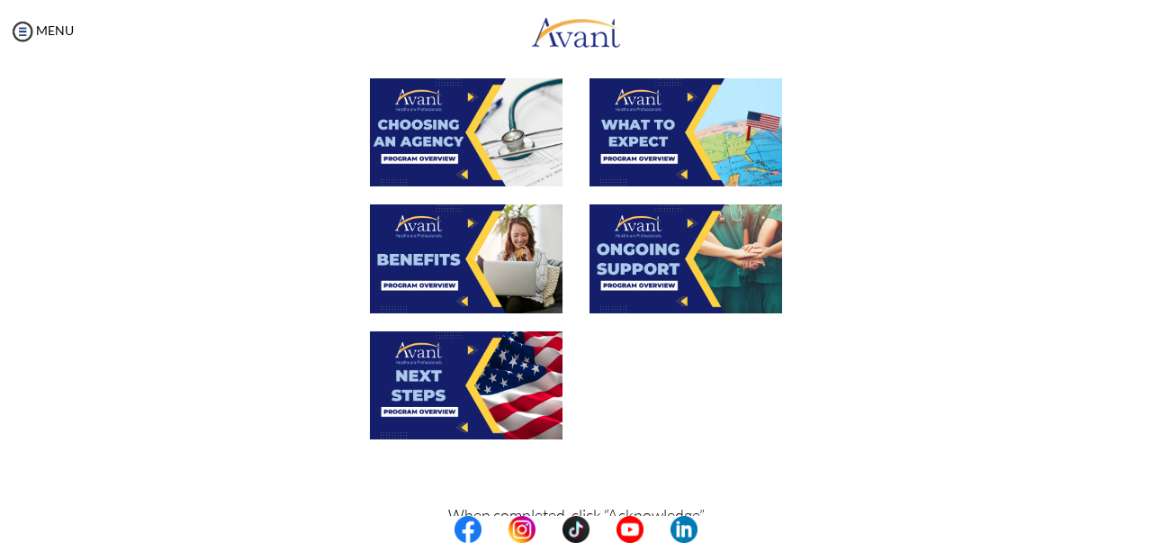
scroll to position [593, 0]
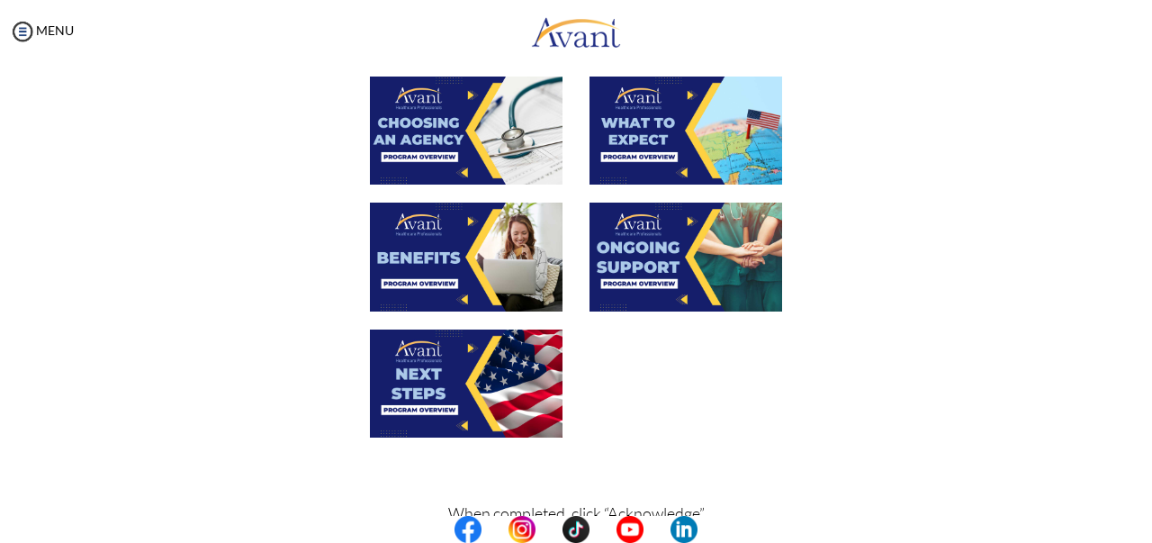
click at [472, 256] on img at bounding box center [466, 256] width 193 height 108
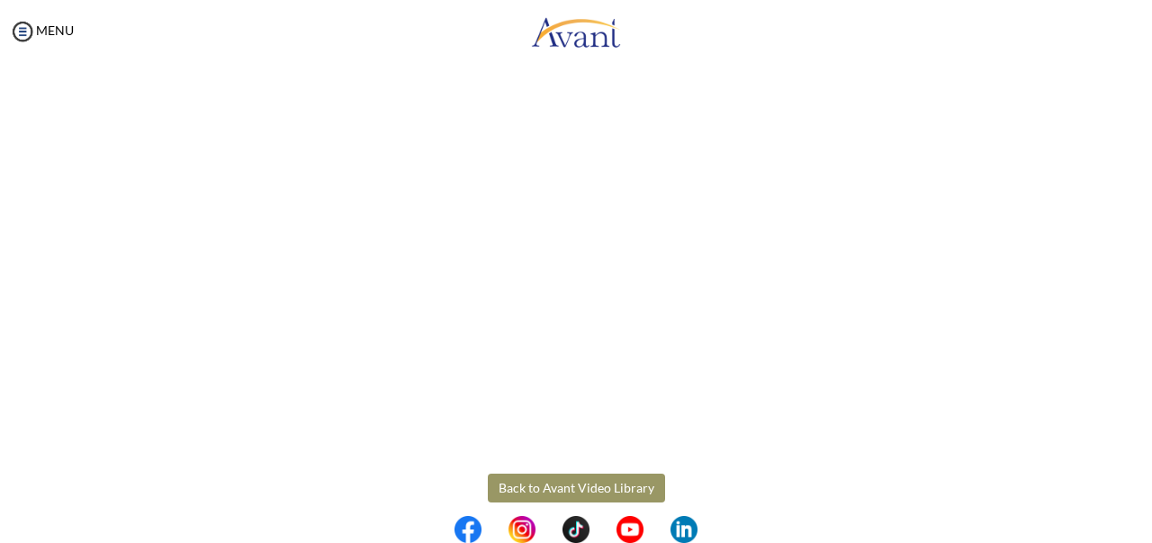
scroll to position [516, 0]
click at [598, 489] on body "Maintenance break. Please come back in 2 hours. MENU My Status What is the next…" at bounding box center [576, 271] width 1152 height 543
click at [598, 489] on button "Back to Avant Video Library" at bounding box center [576, 486] width 177 height 29
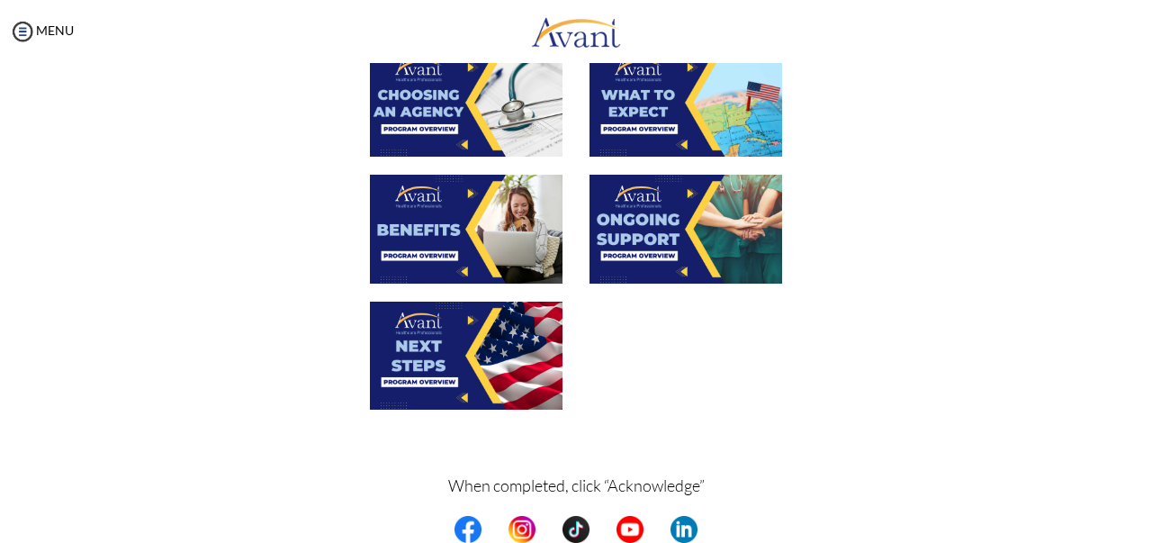
scroll to position [624, 0]
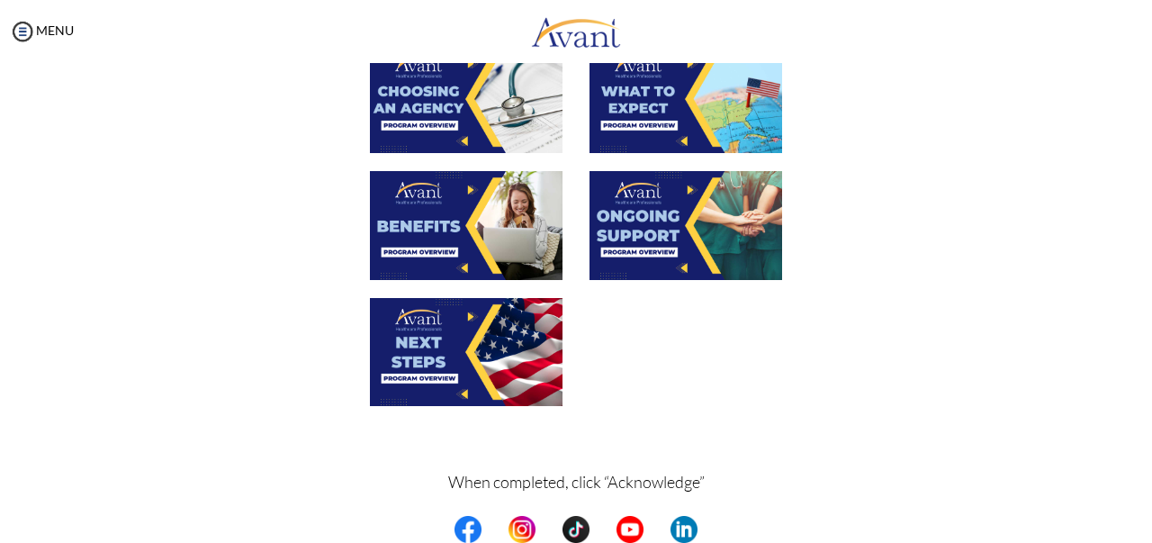
click at [691, 218] on img at bounding box center [685, 225] width 193 height 108
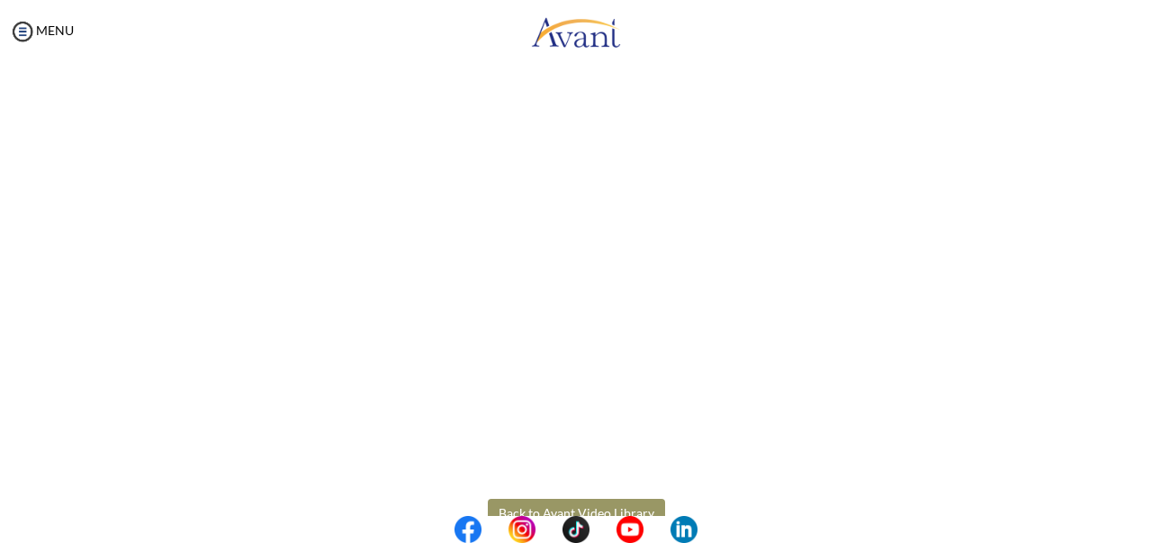
scroll to position [534, 0]
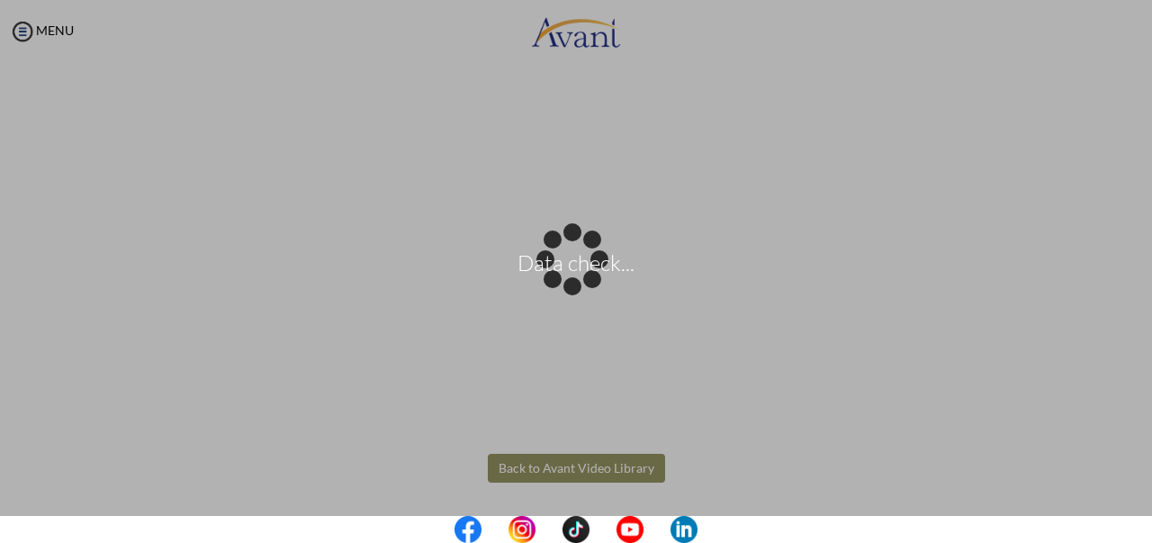
click at [612, 461] on body "Data check... Maintenance break. Please come back in 2 hours. MENU My Status Wh…" at bounding box center [576, 271] width 1152 height 543
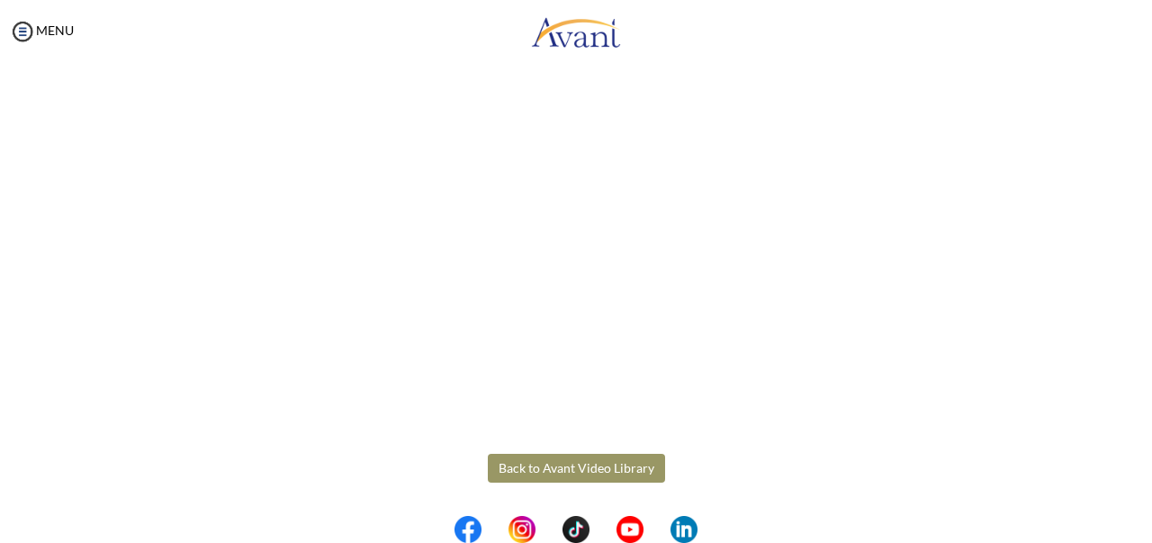
click at [607, 467] on button "Back to Avant Video Library" at bounding box center [576, 467] width 177 height 29
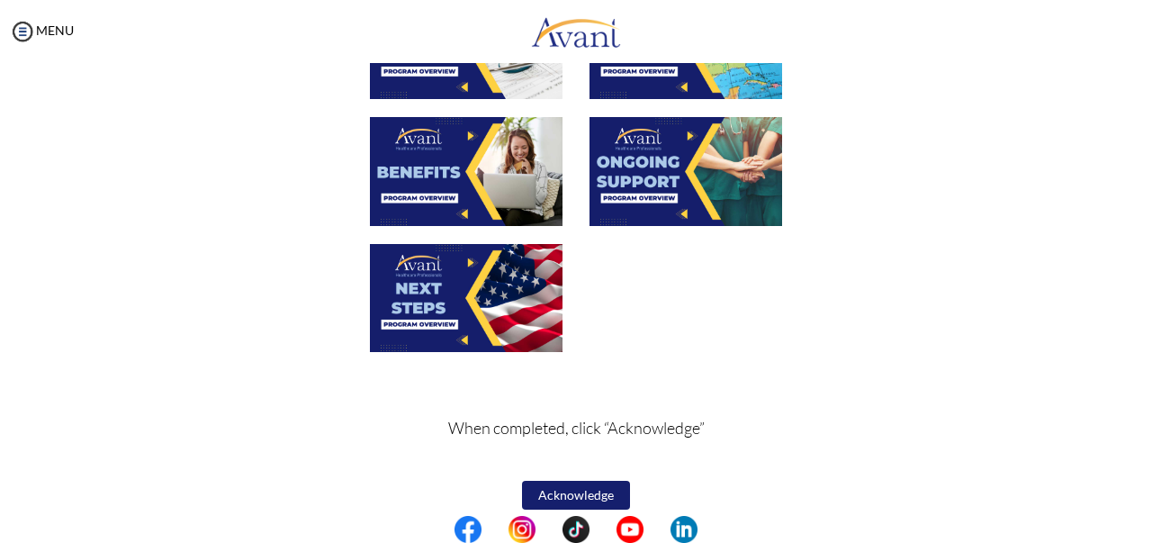
scroll to position [694, 0]
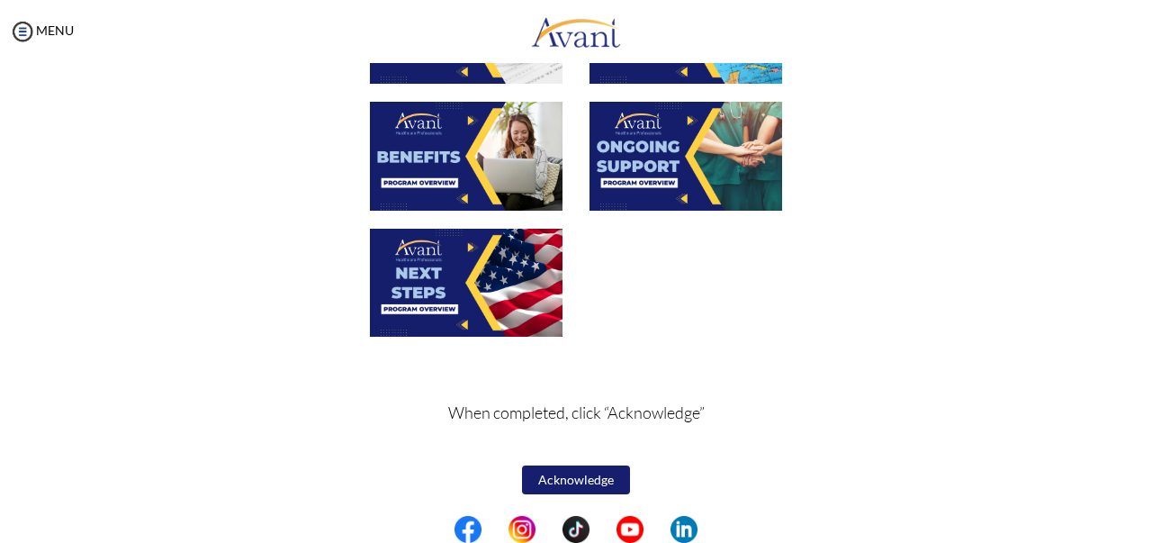
click at [416, 280] on img at bounding box center [466, 283] width 193 height 108
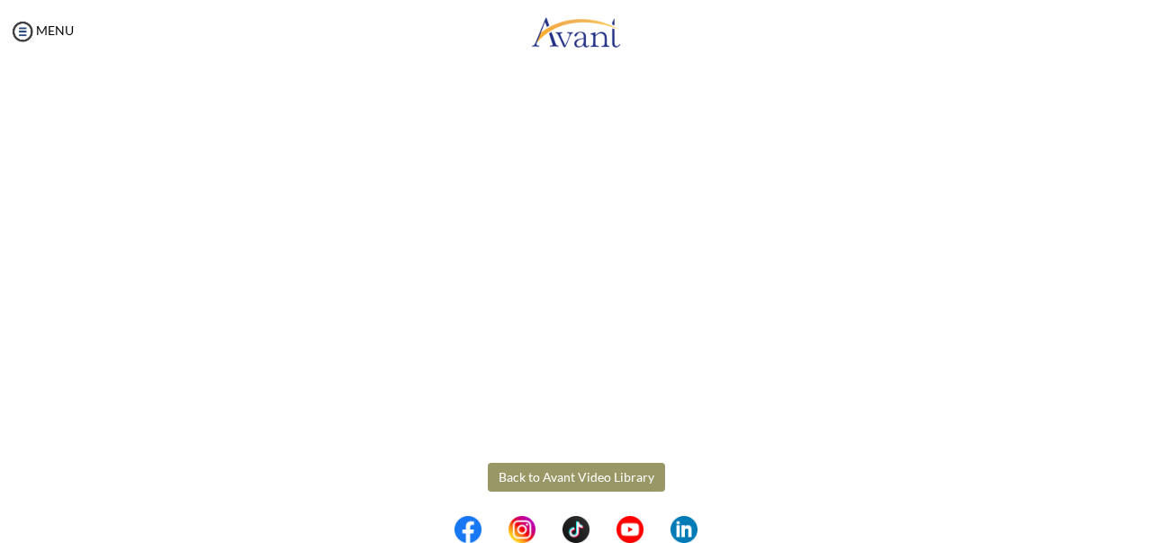
scroll to position [534, 0]
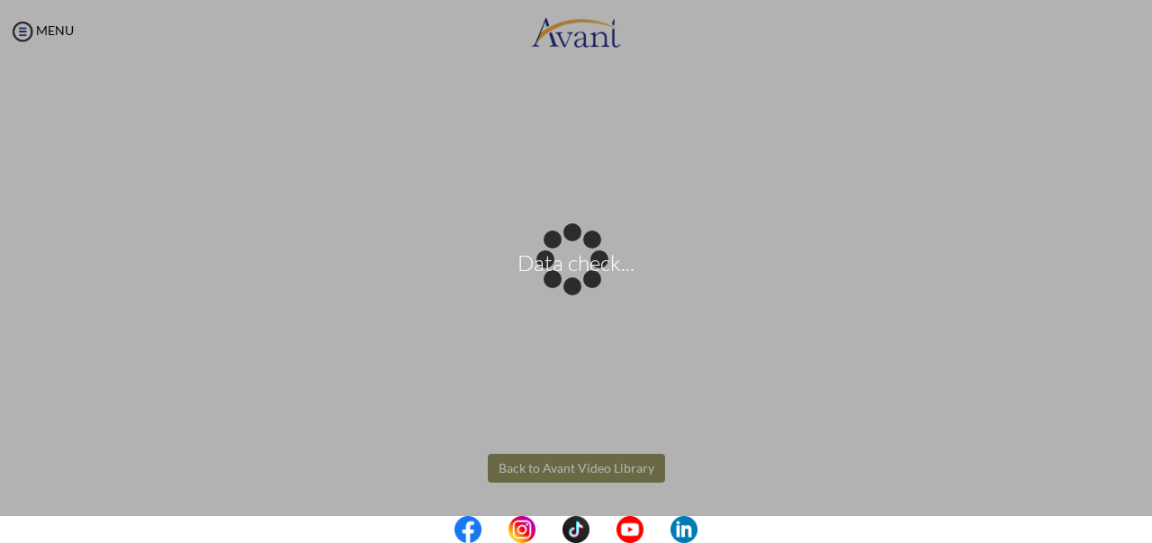
click at [517, 462] on body "Data check... Maintenance break. Please come back in 2 hours. MENU My Status Wh…" at bounding box center [576, 271] width 1152 height 543
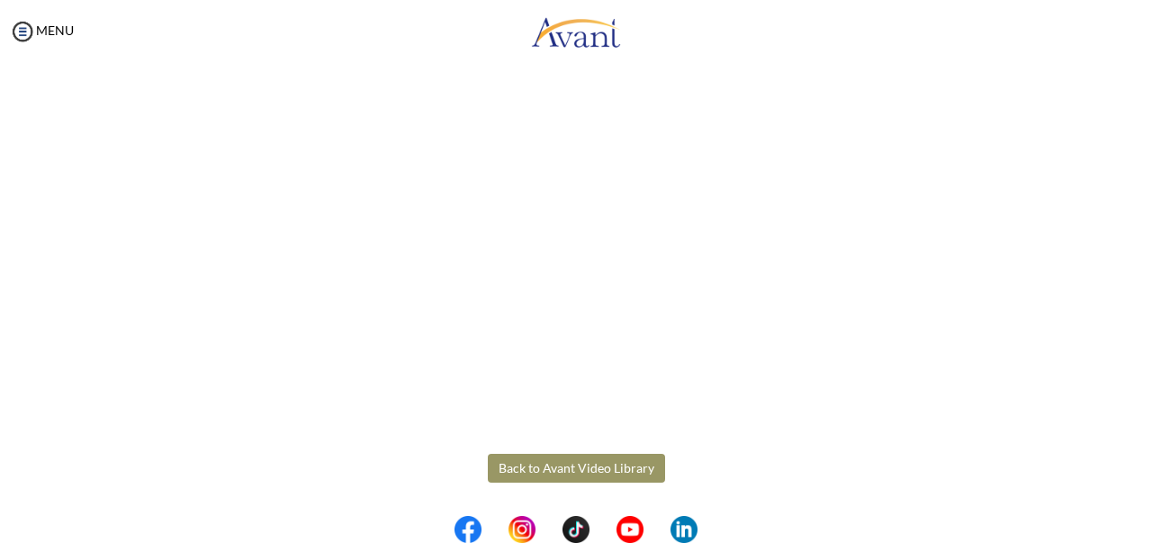
click at [597, 467] on button "Back to Avant Video Library" at bounding box center [576, 467] width 177 height 29
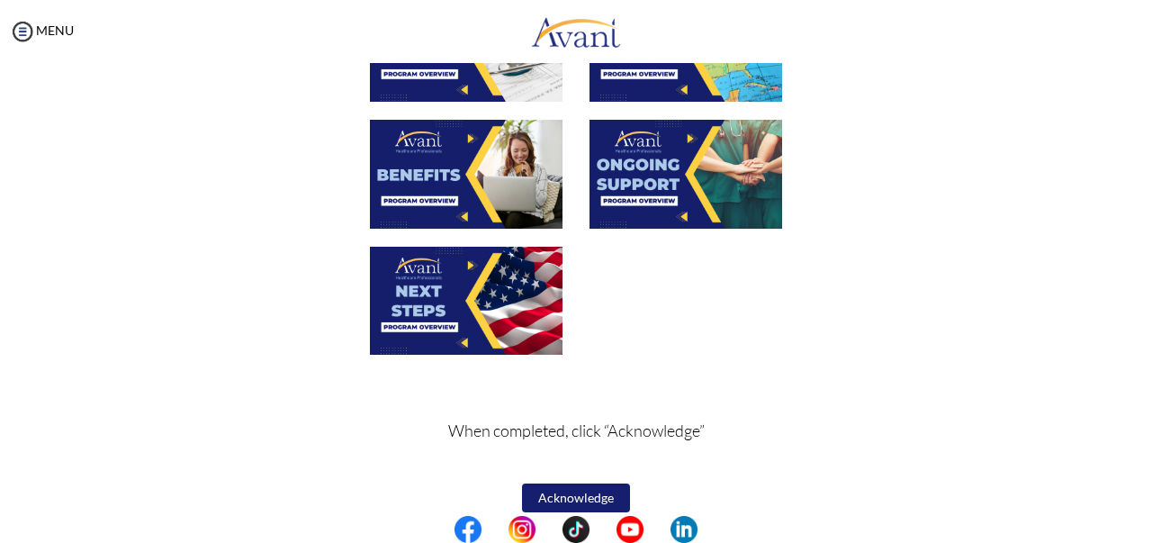
scroll to position [694, 0]
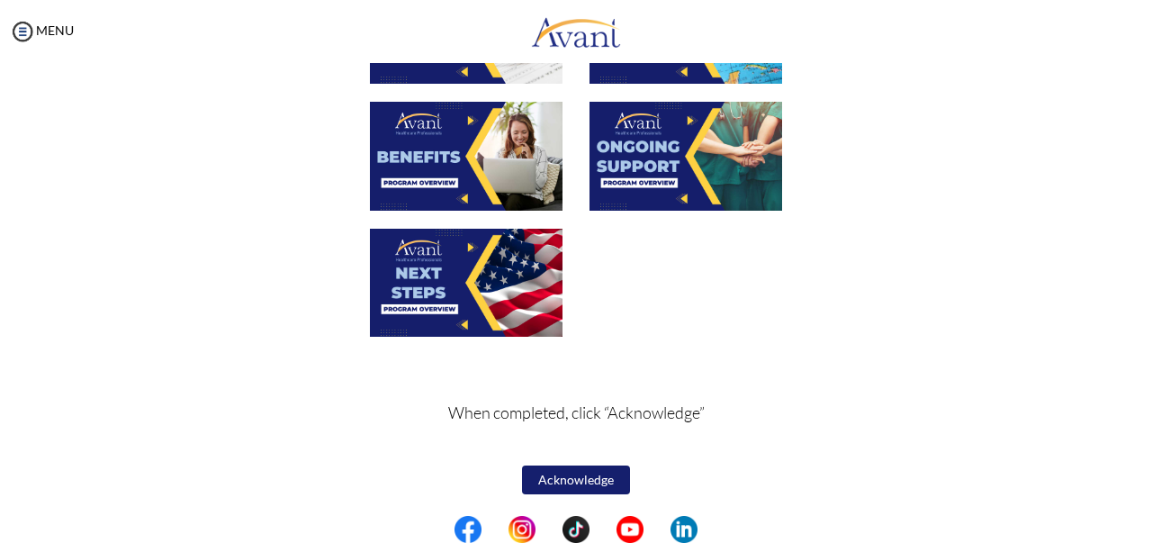
click at [574, 473] on button "Acknowledge" at bounding box center [576, 479] width 108 height 29
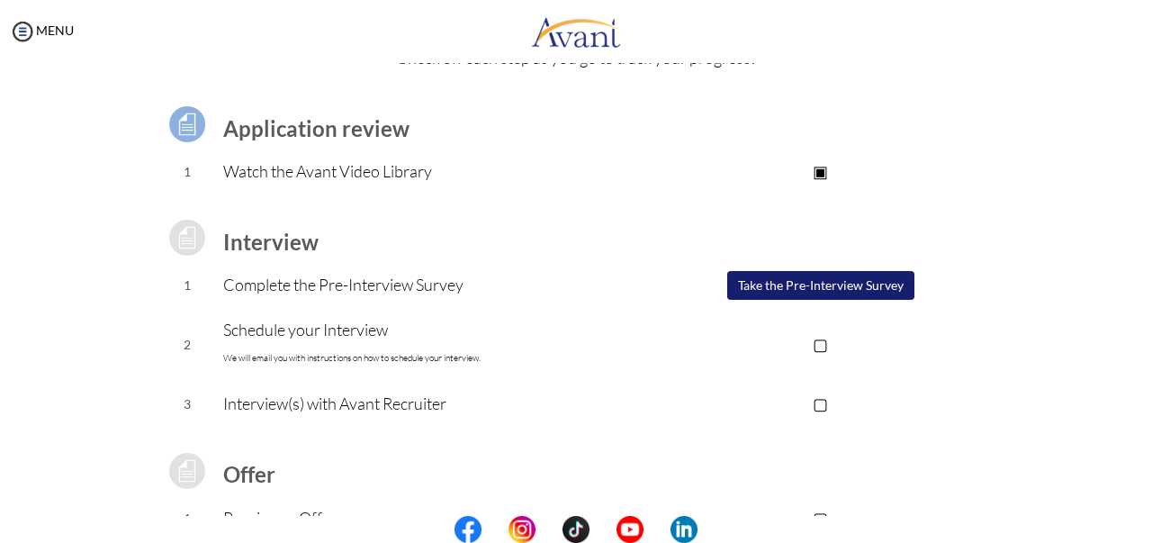
scroll to position [101, 0]
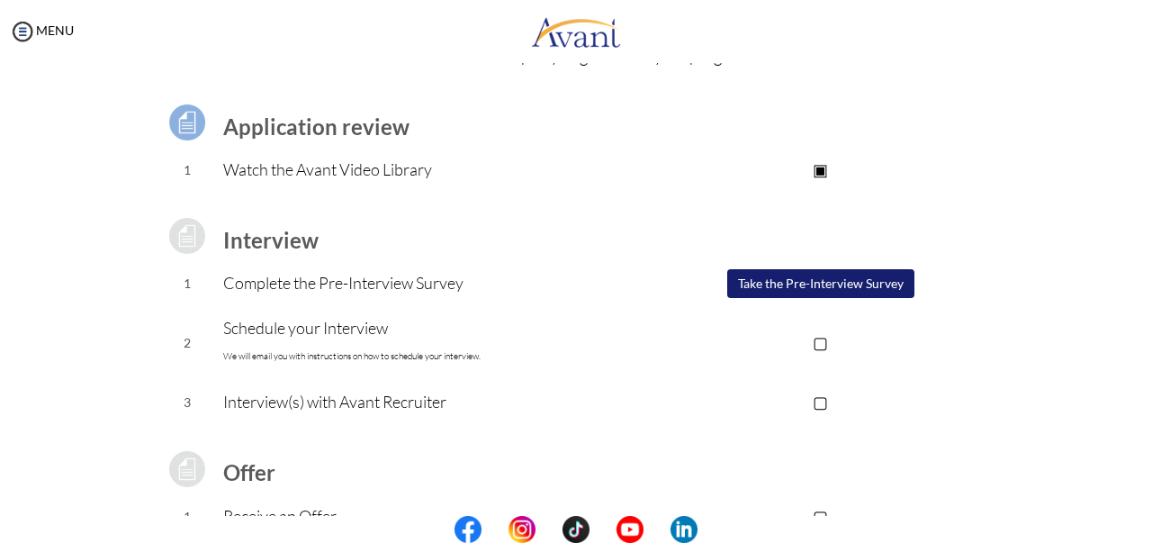
click at [780, 279] on button "Take the Pre-Interview Survey" at bounding box center [820, 283] width 187 height 29
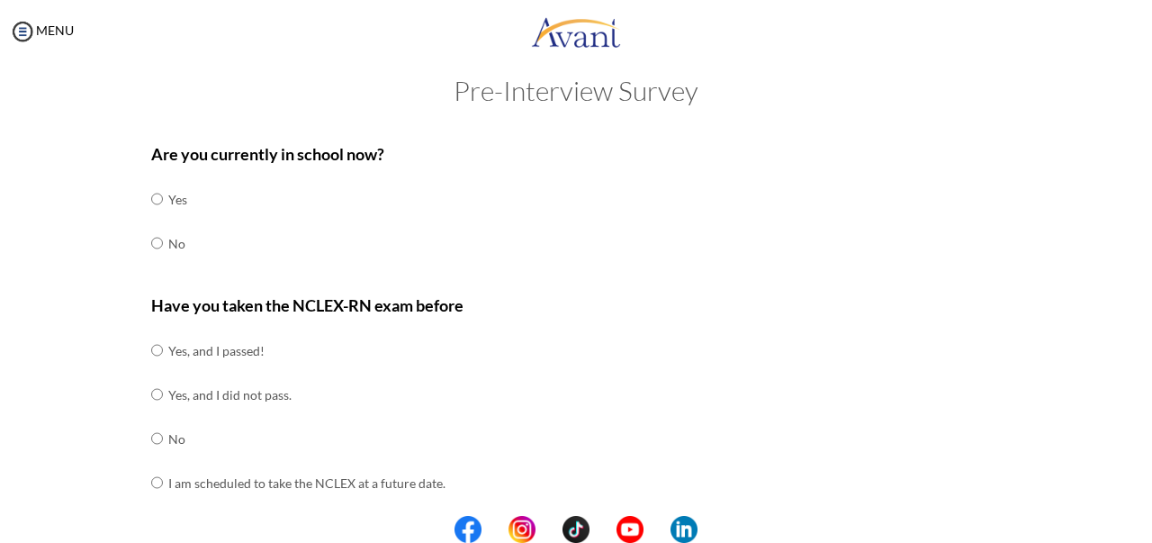
scroll to position [18, 0]
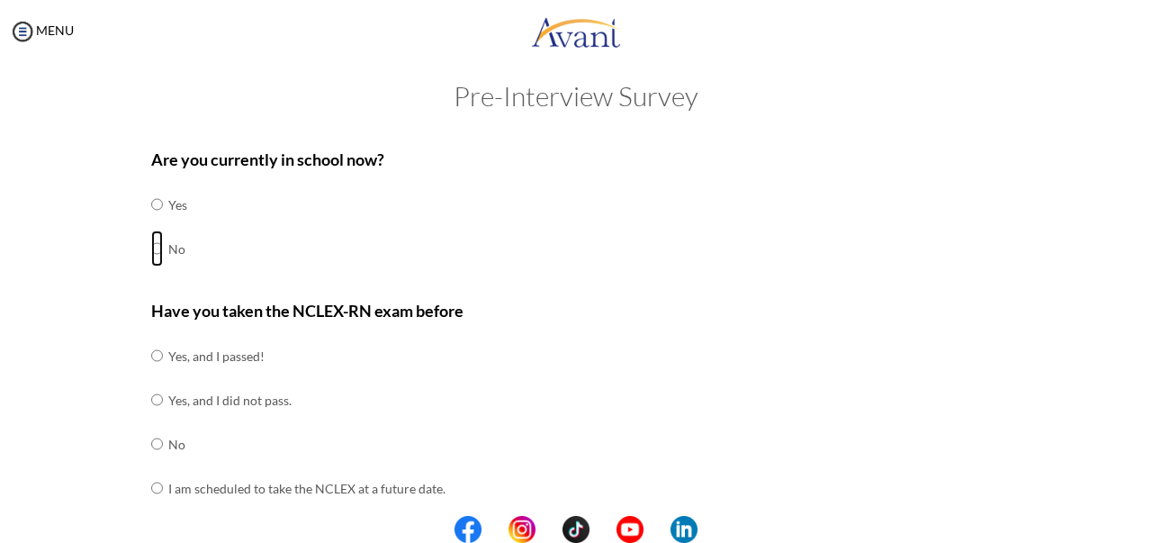
click at [151, 244] on input "radio" at bounding box center [157, 248] width 12 height 36
radio input "true"
click at [151, 439] on input "radio" at bounding box center [157, 444] width 12 height 36
radio input "true"
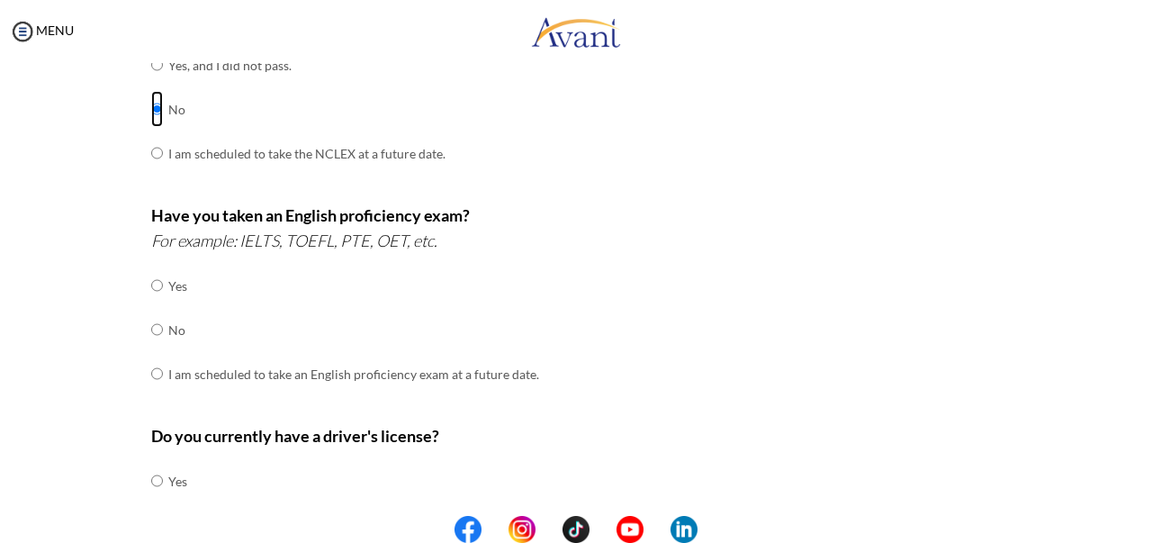
scroll to position [352, 0]
click at [151, 281] on input "radio" at bounding box center [157, 286] width 12 height 36
radio input "true"
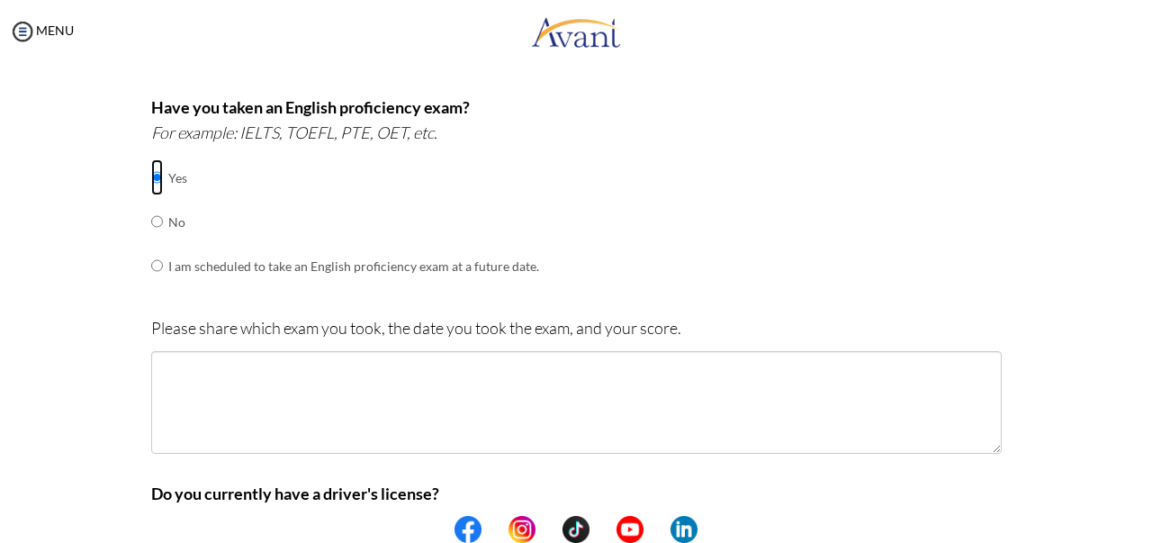
scroll to position [476, 0]
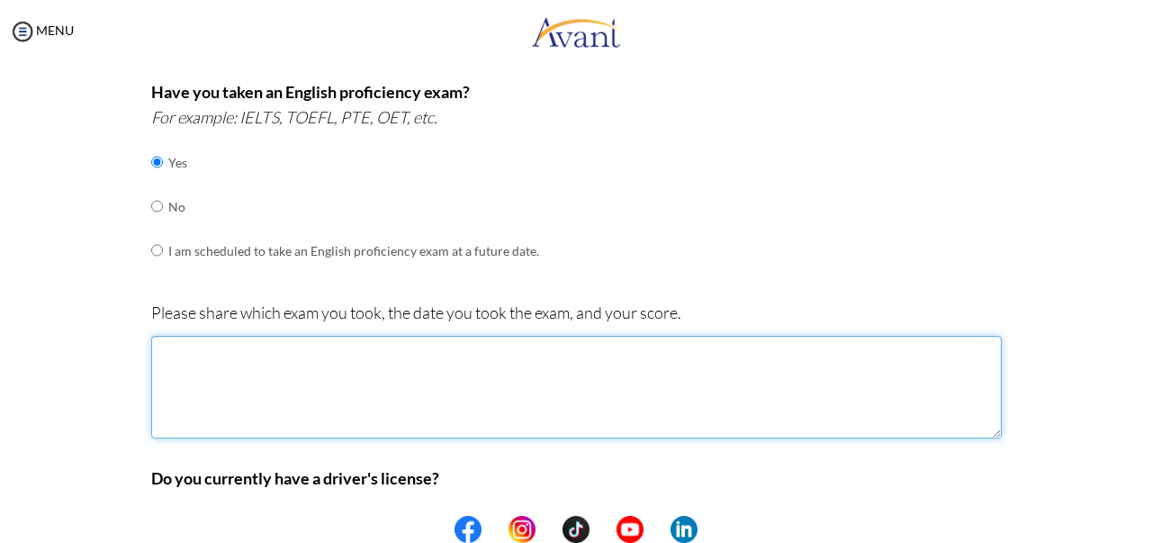
click at [729, 342] on textarea at bounding box center [576, 387] width 850 height 103
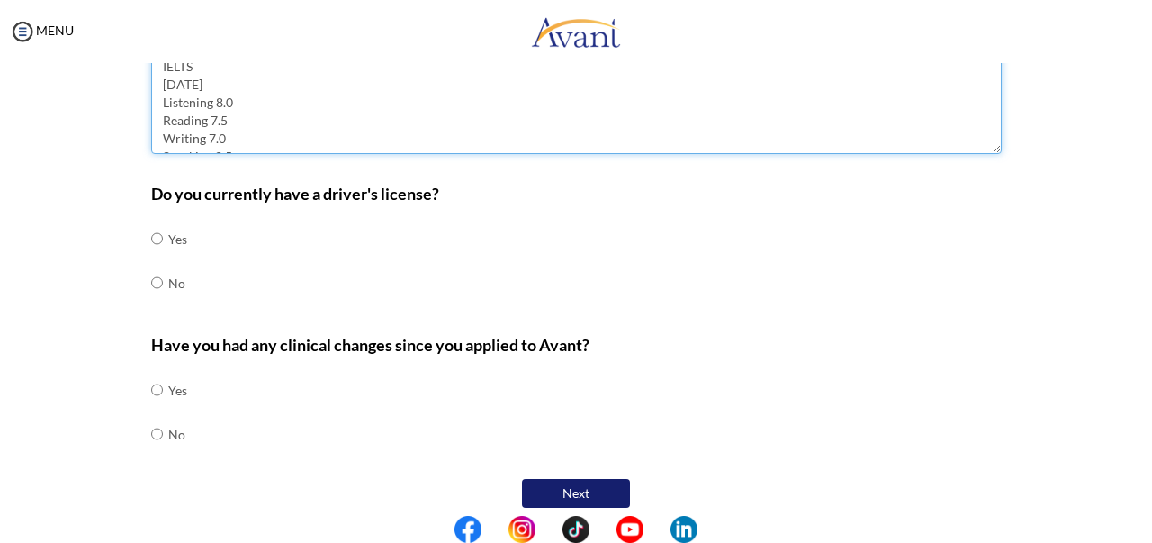
scroll to position [762, 0]
type textarea "IELTS 26/11/22 Listening 8.0 Reading 7.5 Writing 7.0 Speaking 8.5 Overall score…"
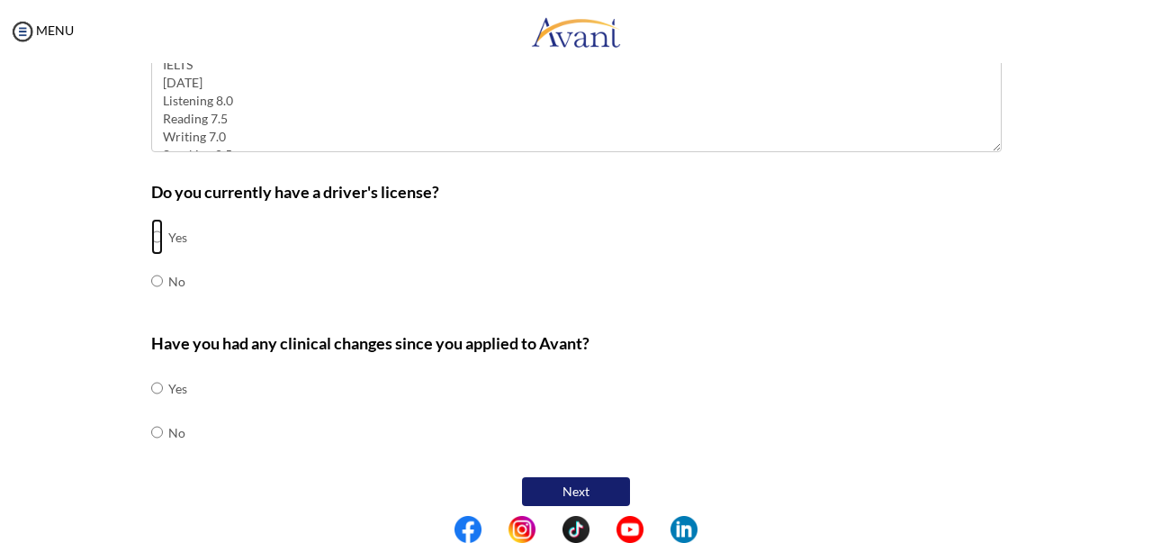
click at [151, 233] on input "radio" at bounding box center [157, 237] width 12 height 36
radio input "true"
click at [151, 428] on input "radio" at bounding box center [157, 432] width 12 height 36
radio input "true"
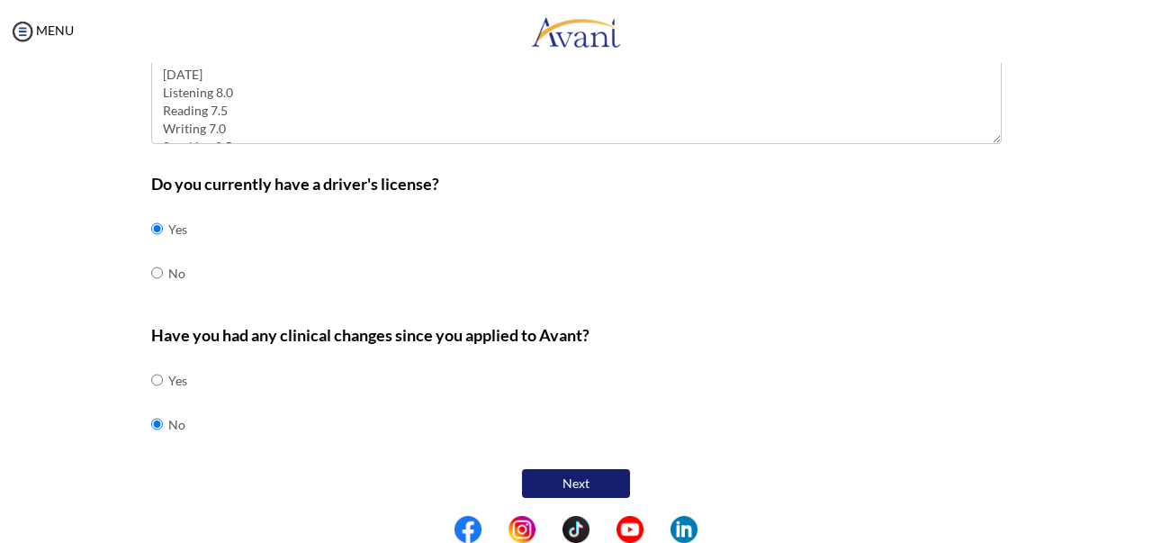
click at [597, 478] on button "Next" at bounding box center [576, 483] width 108 height 29
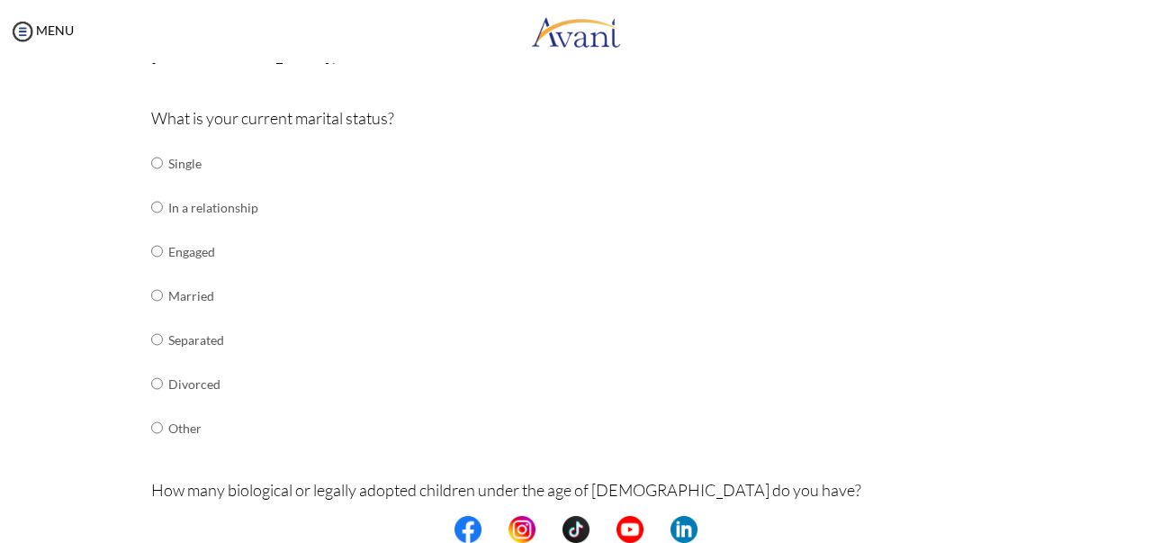
scroll to position [194, 0]
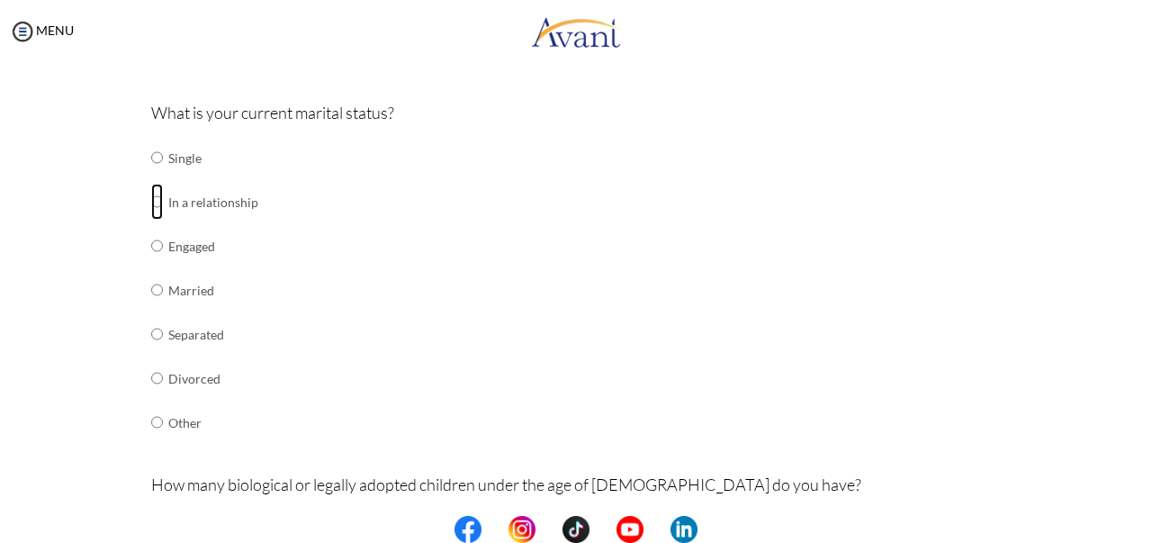
click at [151, 200] on input "radio" at bounding box center [157, 202] width 12 height 36
radio input "true"
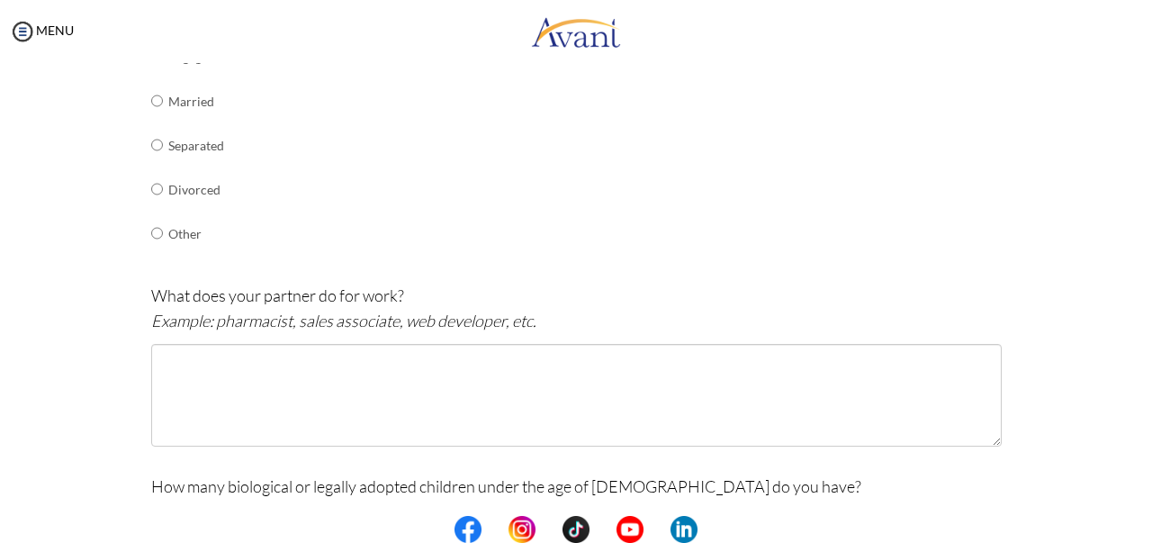
scroll to position [385, 0]
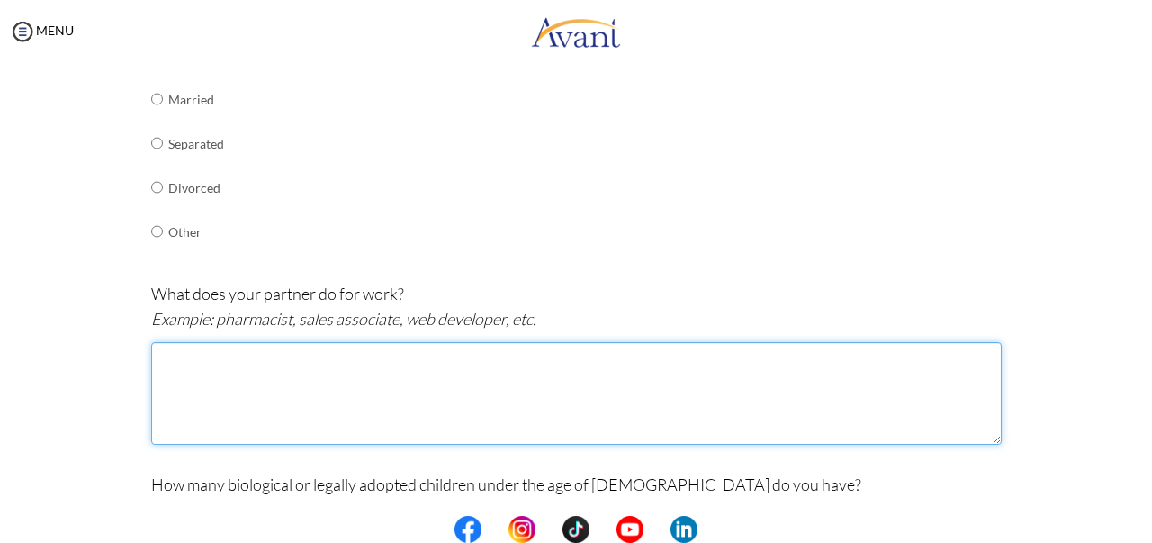
click at [583, 359] on textarea at bounding box center [576, 393] width 850 height 103
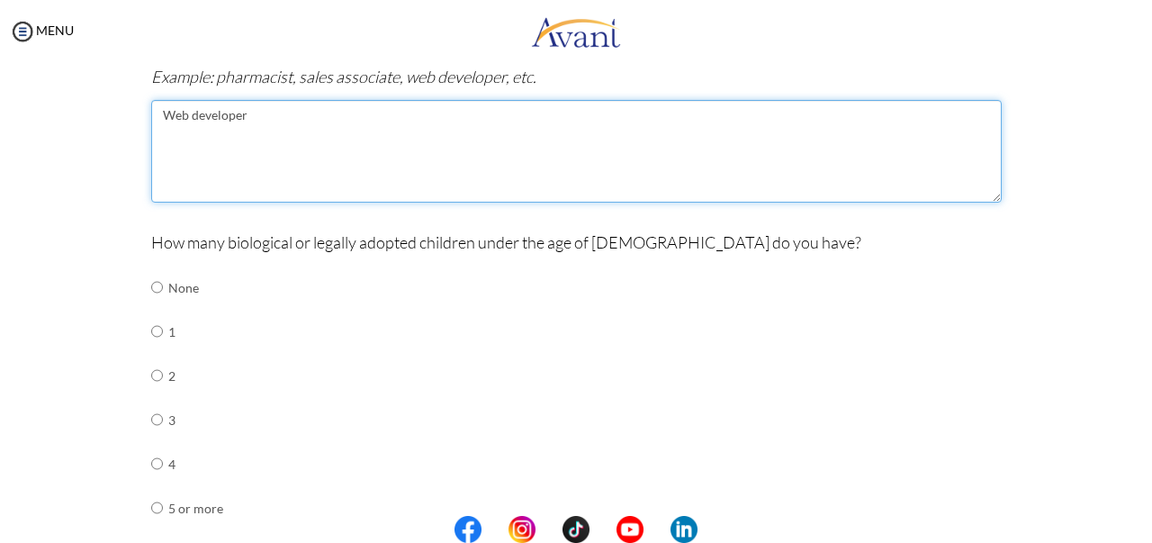
scroll to position [637, 0]
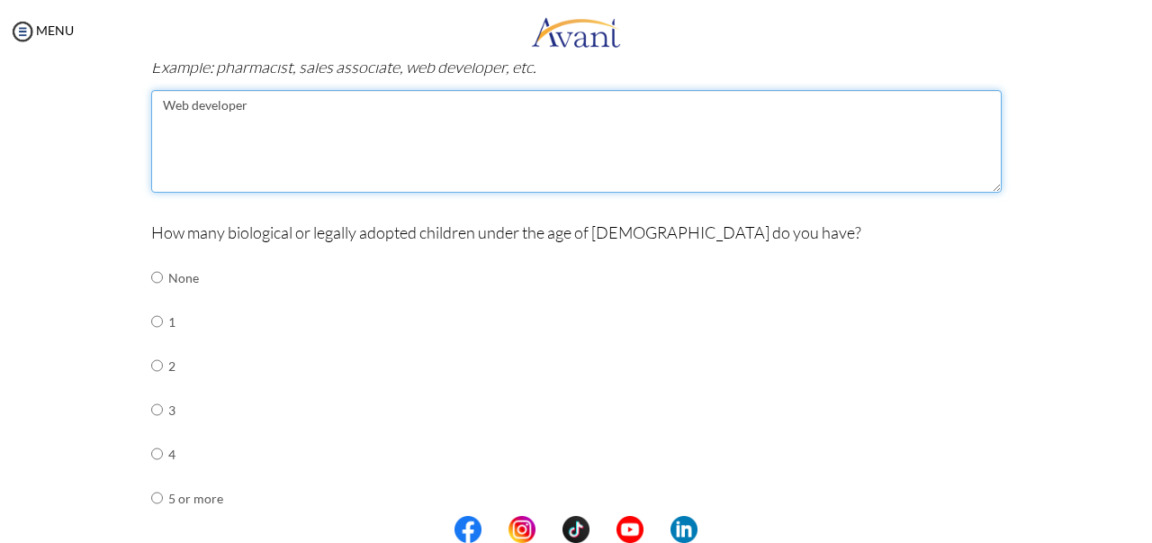
type textarea "Web developer"
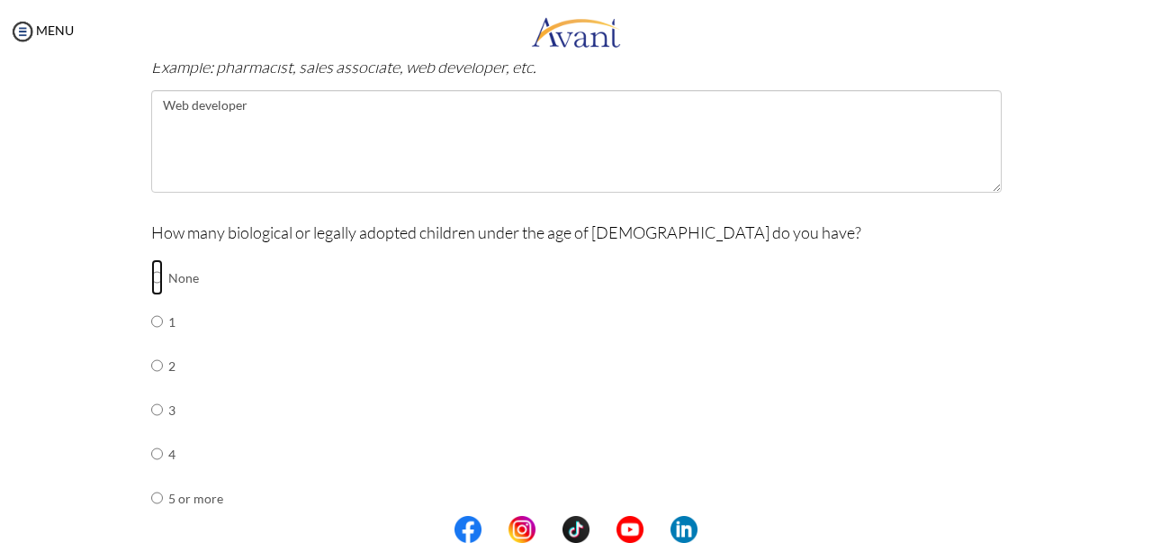
click at [151, 277] on input "radio" at bounding box center [157, 277] width 12 height 36
radio input "true"
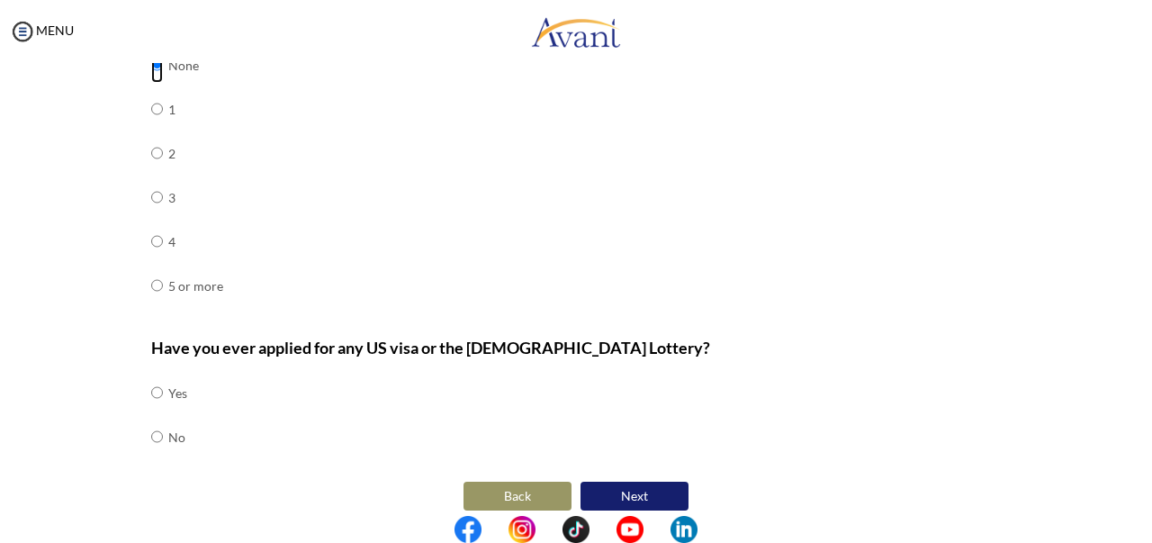
scroll to position [861, 0]
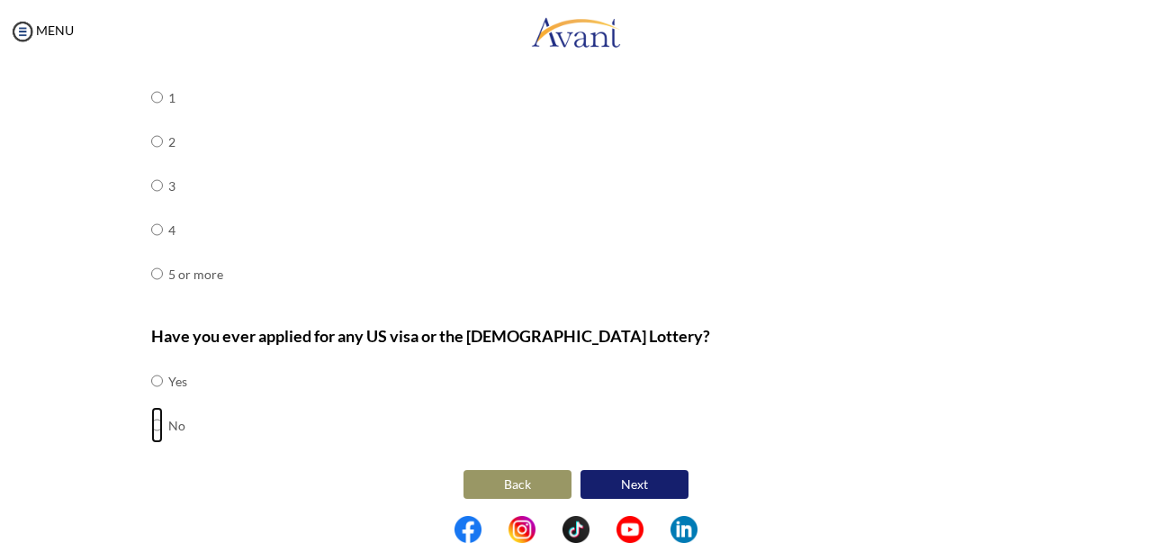
click at [151, 418] on input "radio" at bounding box center [157, 425] width 12 height 36
radio input "true"
click at [151, 381] on input "radio" at bounding box center [157, 381] width 12 height 36
radio input "true"
click at [151, 418] on input "radio" at bounding box center [157, 425] width 12 height 36
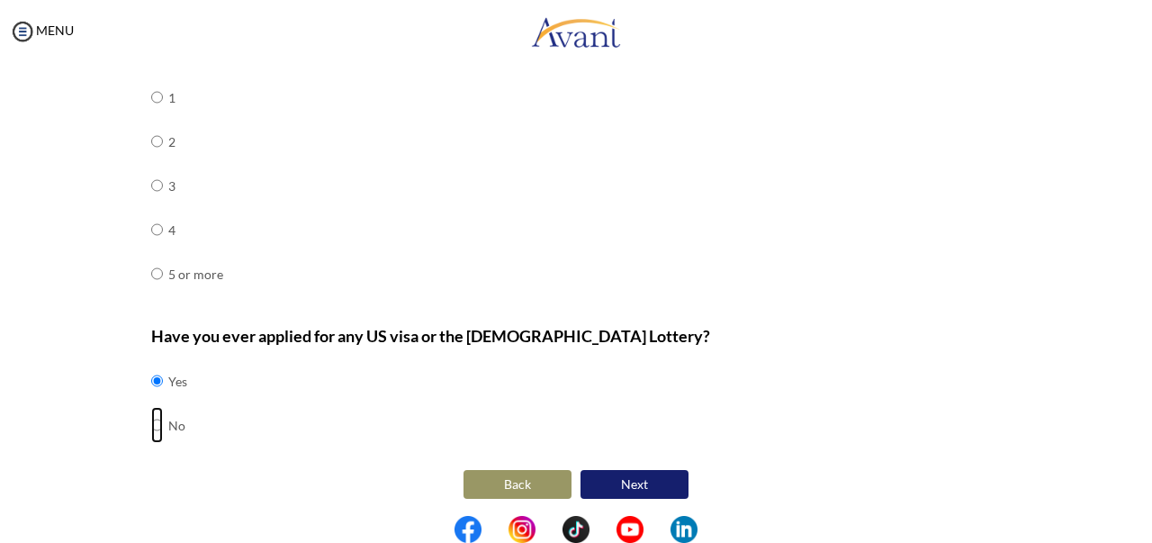
radio input "true"
click at [635, 478] on button "Next" at bounding box center [634, 484] width 108 height 29
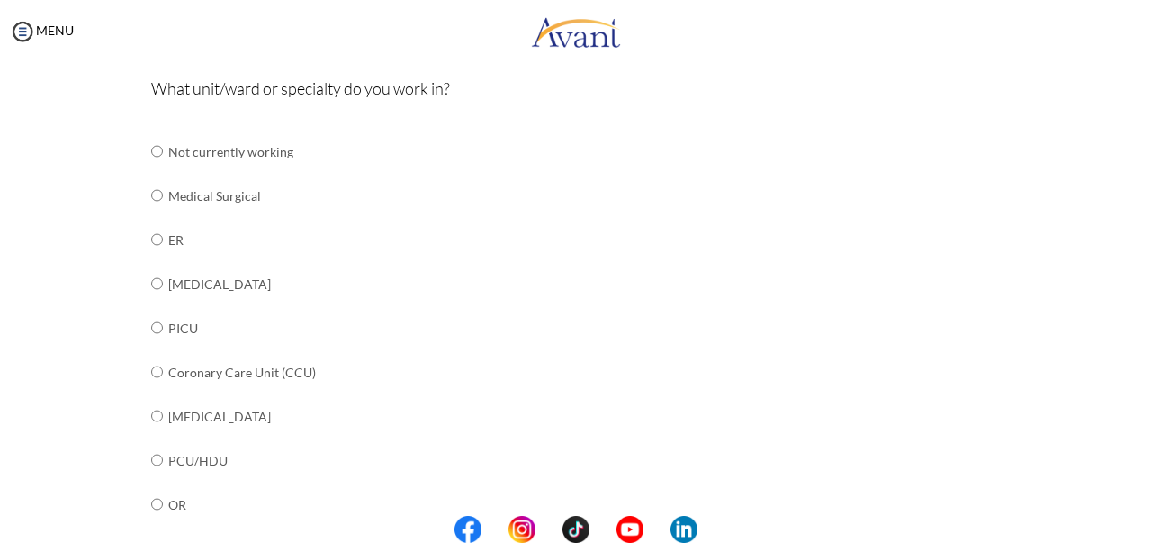
scroll to position [195, 0]
click at [151, 197] on input "radio" at bounding box center [157, 193] width 12 height 36
radio input "true"
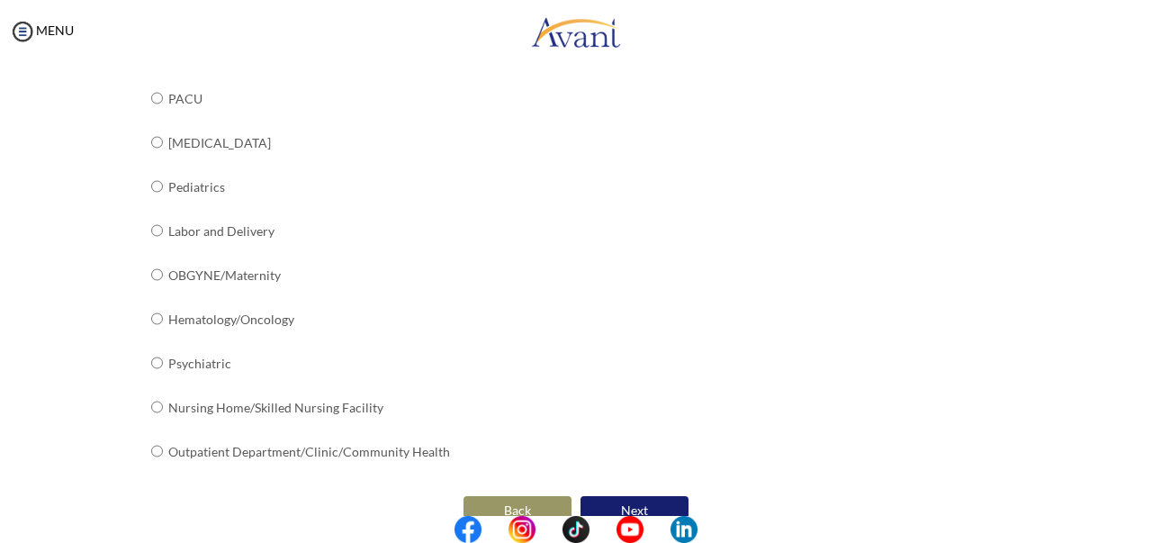
scroll to position [757, 0]
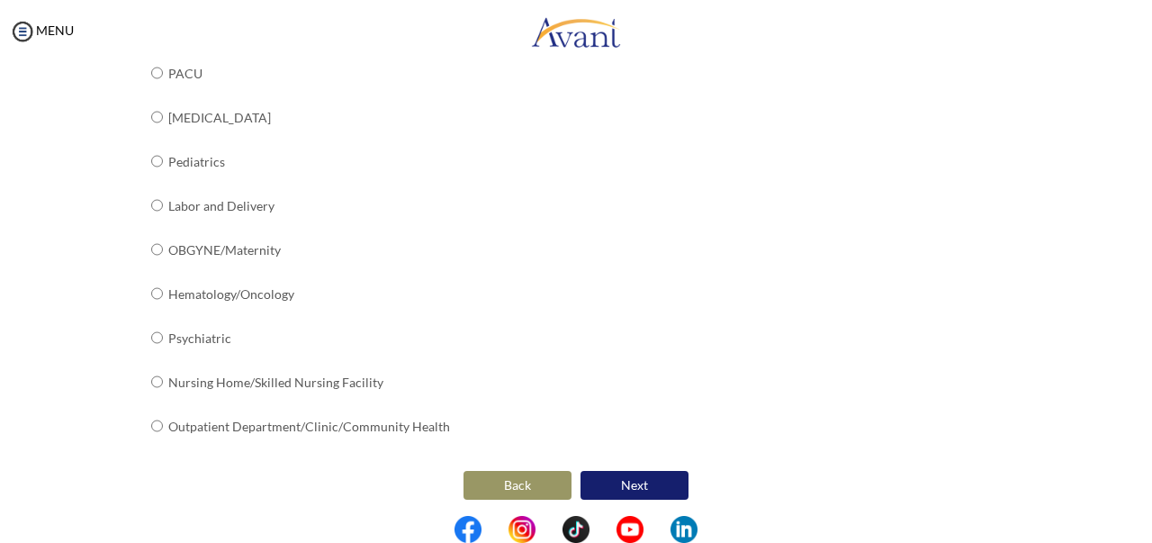
click at [630, 471] on button "Next" at bounding box center [634, 485] width 108 height 29
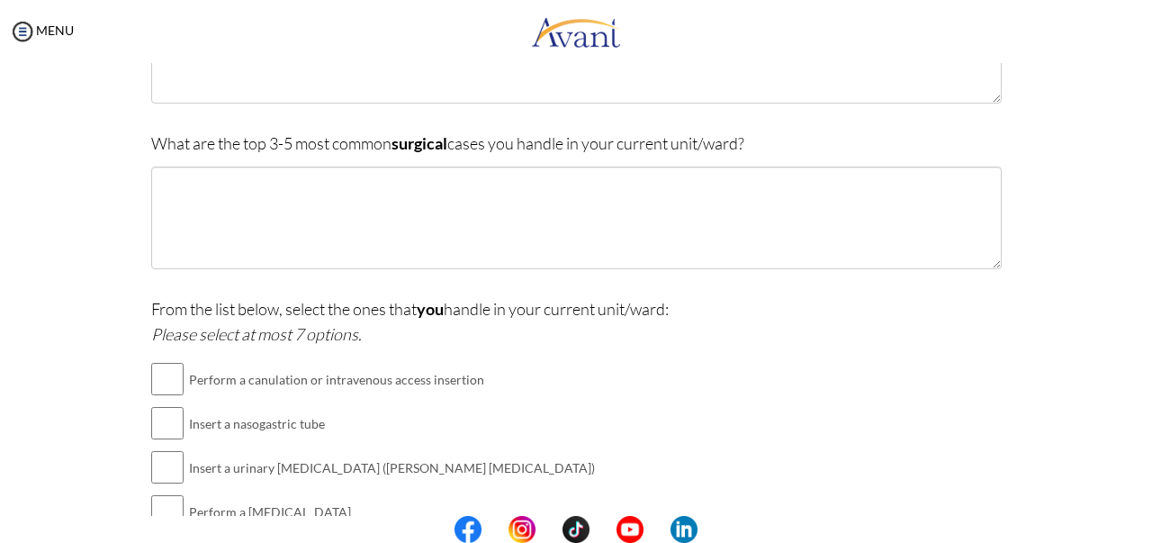
scroll to position [0, 0]
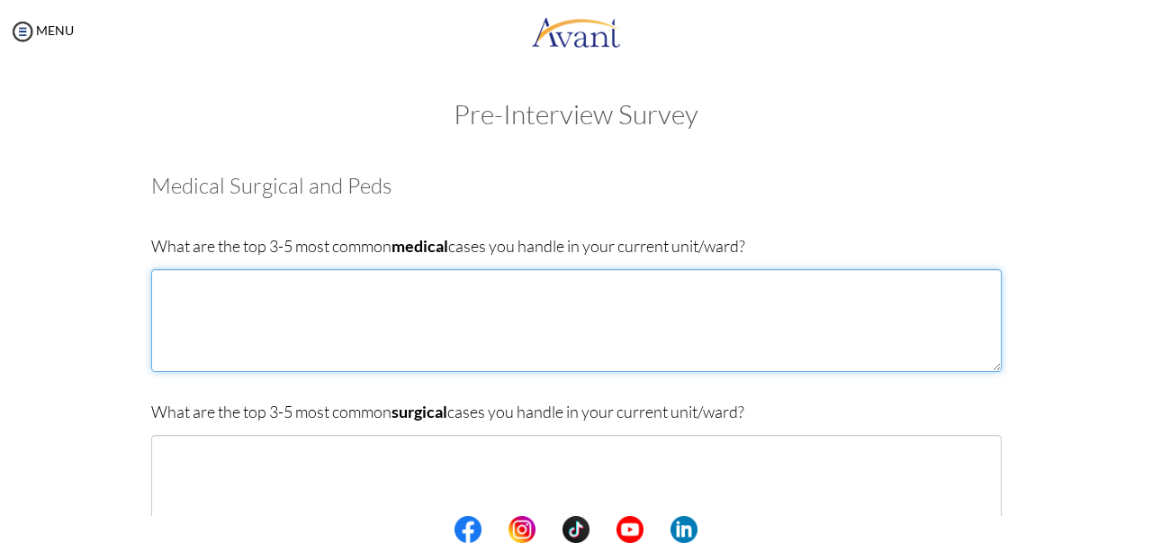
click at [794, 310] on textarea at bounding box center [576, 320] width 850 height 103
click at [167, 358] on textarea "Chronic Obstructive Pulmonary Disease Obstructive Sleep Apnea Obesity Hypoventi…" at bounding box center [576, 320] width 850 height 103
click at [301, 351] on textarea "Chronic Obstructive Pulmonary Disease Obstructive Sleep Apnea Obesity Hypoventi…" at bounding box center [576, 320] width 850 height 103
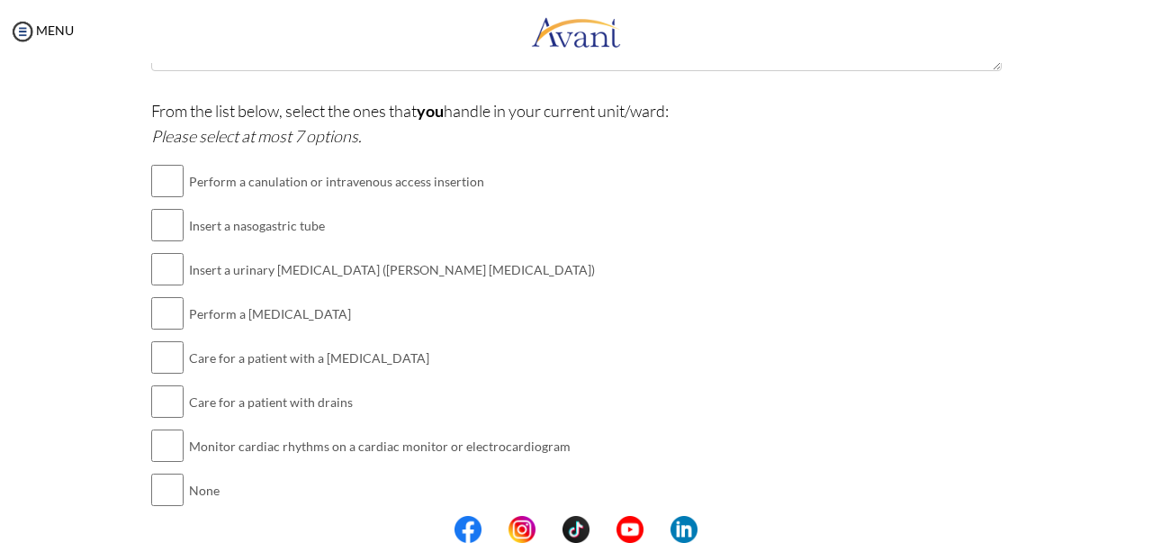
scroll to position [470, 0]
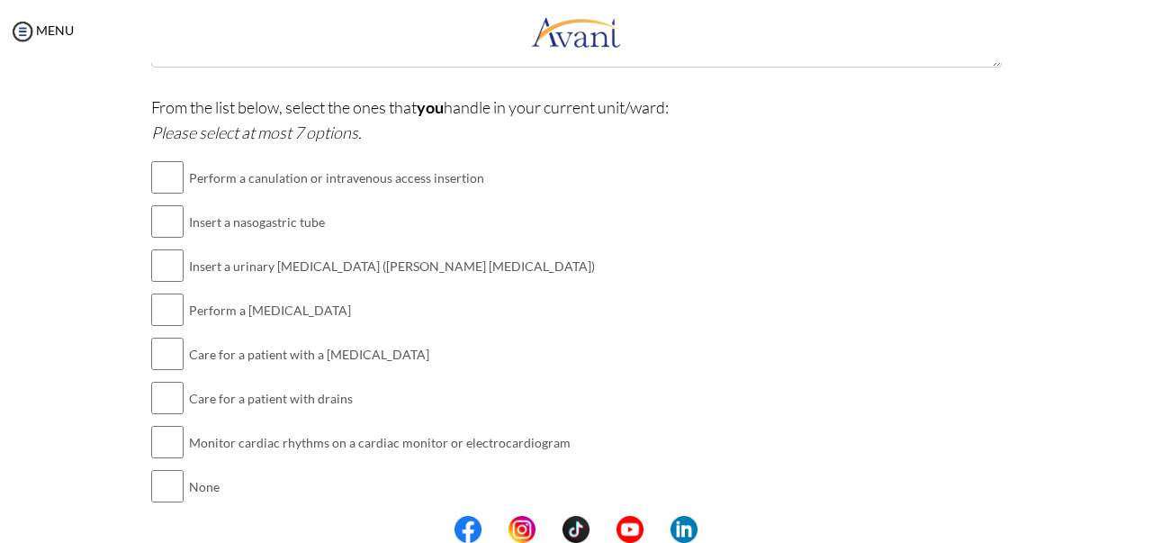
type textarea "Chronic Obstructive Pulmonary Disease Obstructive Sleep Apnea Obesity Hypoventi…"
click at [158, 174] on input "checkbox" at bounding box center [167, 177] width 32 height 36
checkbox input "true"
click at [163, 219] on input "checkbox" at bounding box center [167, 221] width 32 height 36
checkbox input "true"
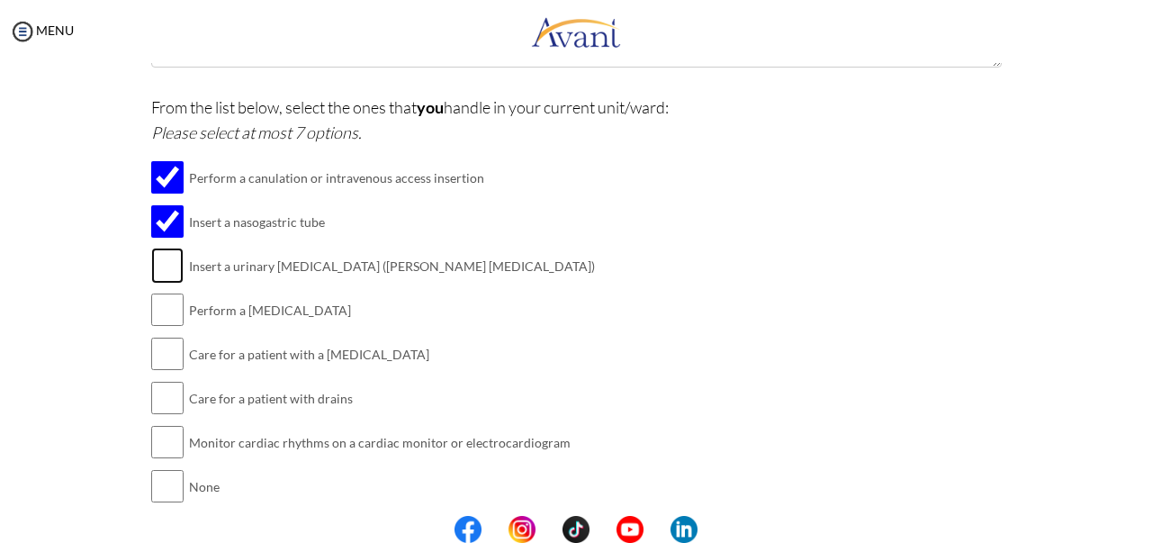
click at [160, 271] on input "checkbox" at bounding box center [167, 265] width 32 height 36
checkbox input "true"
click at [161, 319] on input "checkbox" at bounding box center [167, 310] width 32 height 36
click at [161, 303] on input "checkbox" at bounding box center [167, 310] width 32 height 36
click at [162, 302] on input "checkbox" at bounding box center [167, 310] width 32 height 36
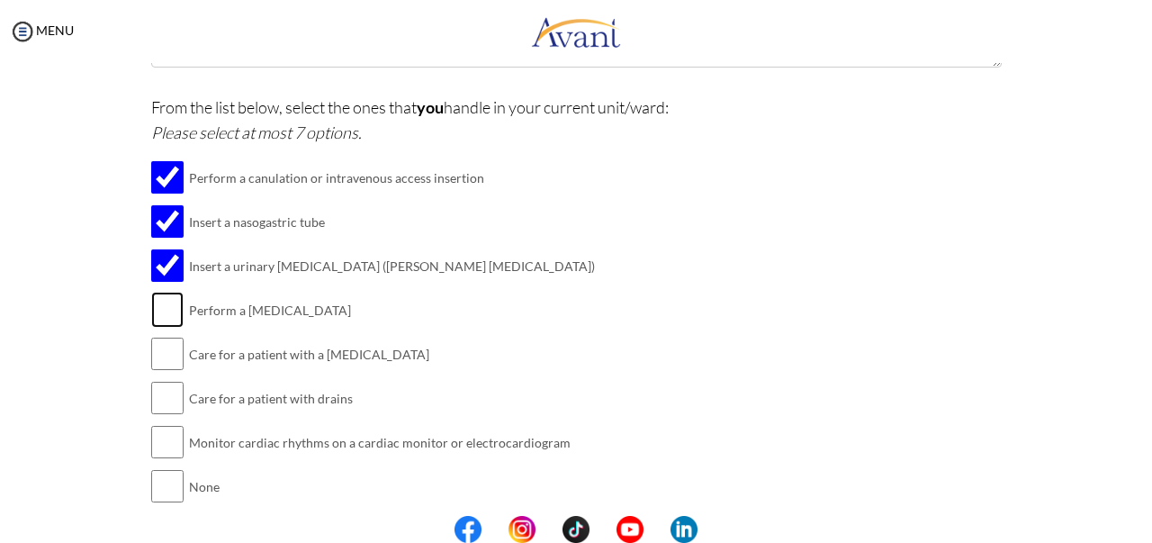
checkbox input "true"
click at [162, 348] on input "checkbox" at bounding box center [167, 354] width 32 height 36
checkbox input "true"
click at [169, 400] on input "checkbox" at bounding box center [167, 398] width 32 height 36
checkbox input "true"
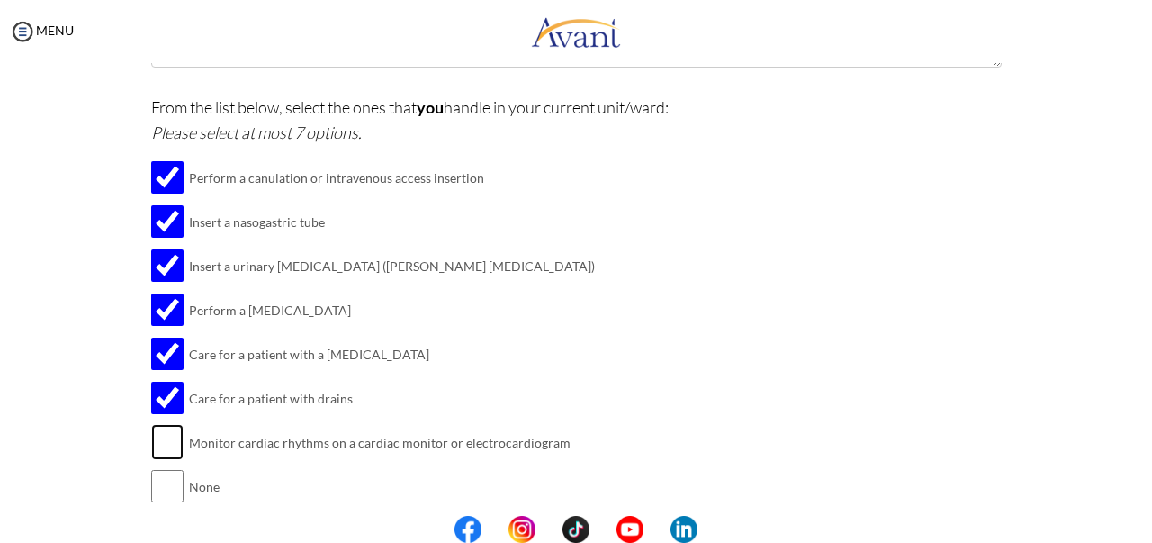
click at [161, 437] on input "checkbox" at bounding box center [167, 442] width 32 height 36
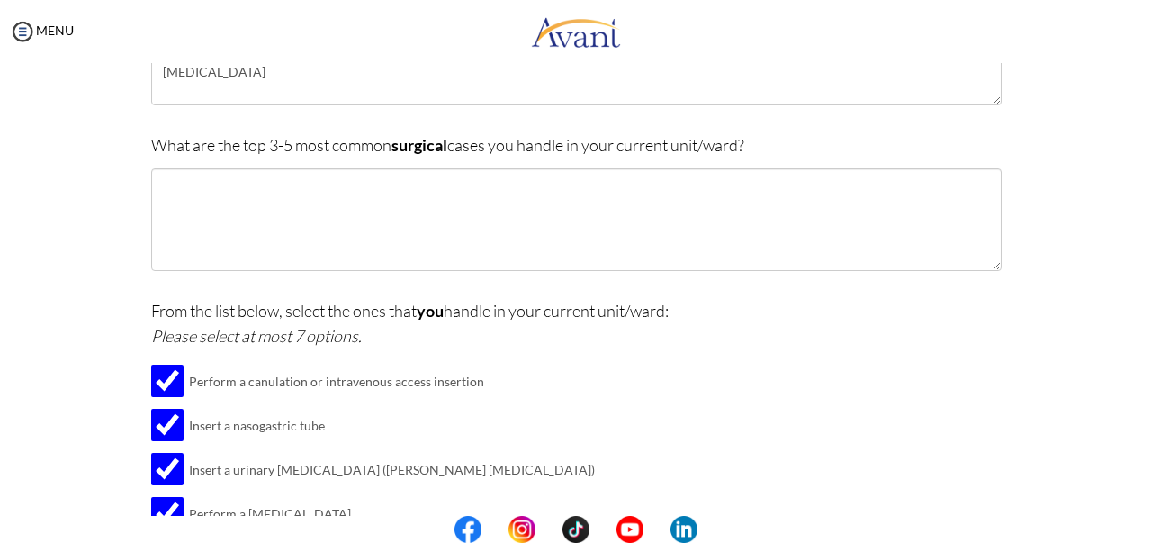
scroll to position [270, 0]
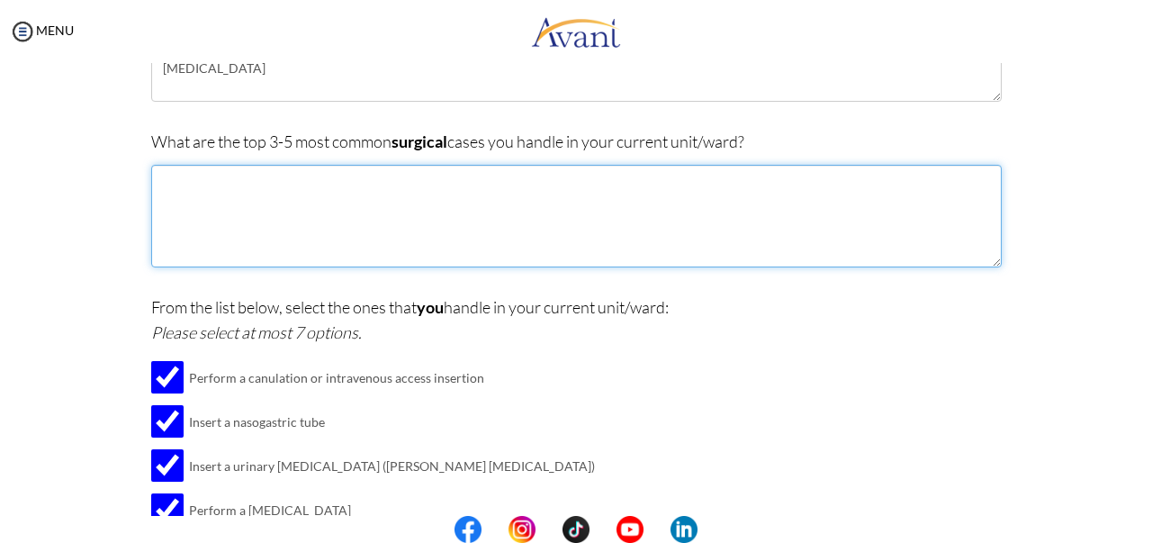
click at [639, 201] on textarea at bounding box center [576, 216] width 850 height 103
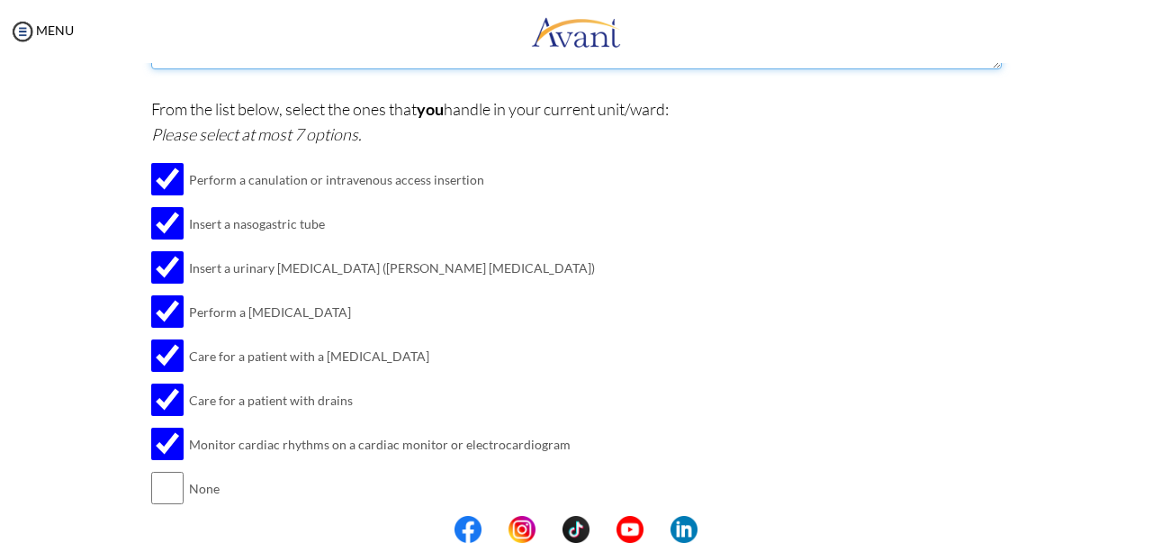
scroll to position [475, 0]
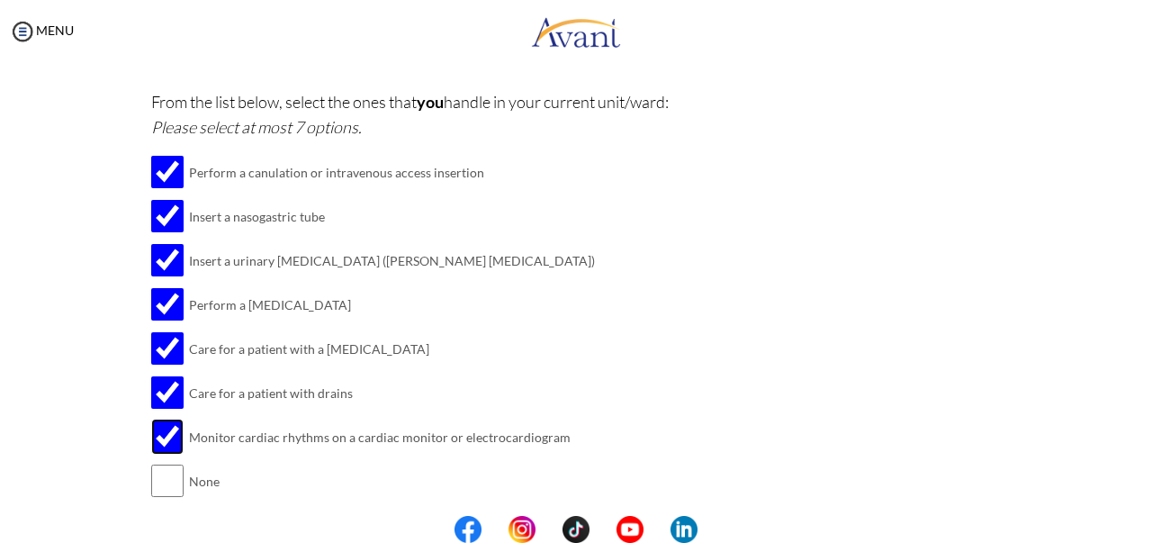
click at [165, 428] on input "checkbox" at bounding box center [167, 436] width 32 height 36
checkbox input "false"
click at [164, 393] on input "checkbox" at bounding box center [167, 392] width 32 height 36
checkbox input "false"
click at [163, 355] on input "checkbox" at bounding box center [167, 348] width 32 height 36
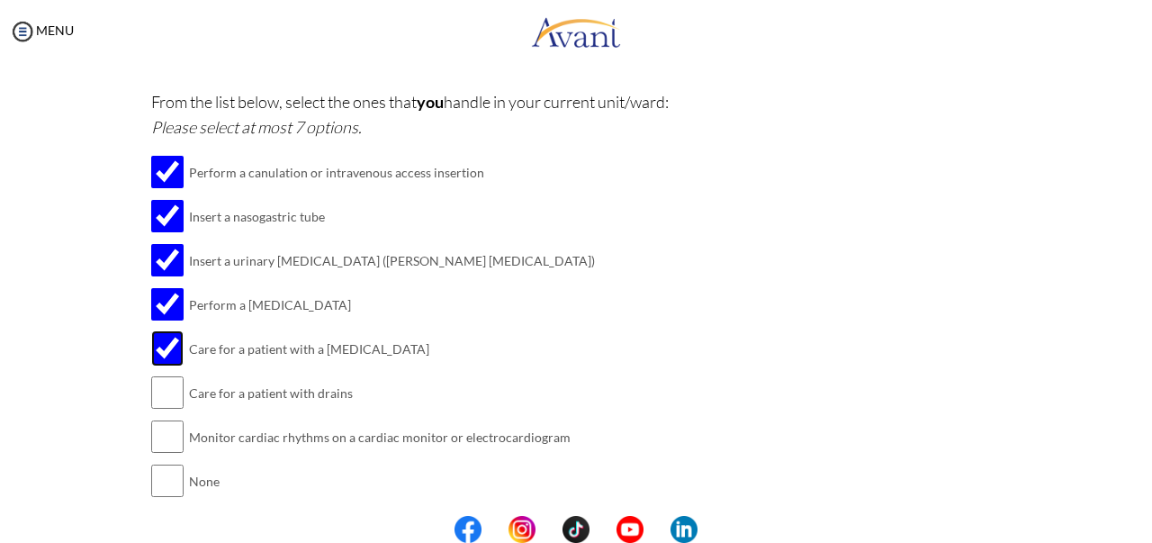
checkbox input "false"
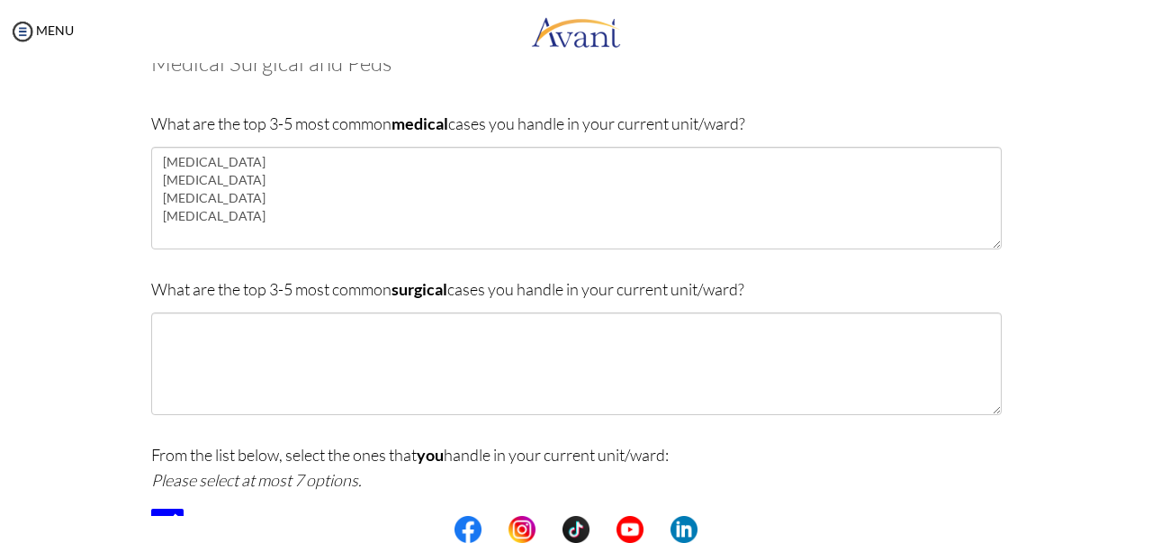
scroll to position [121, 0]
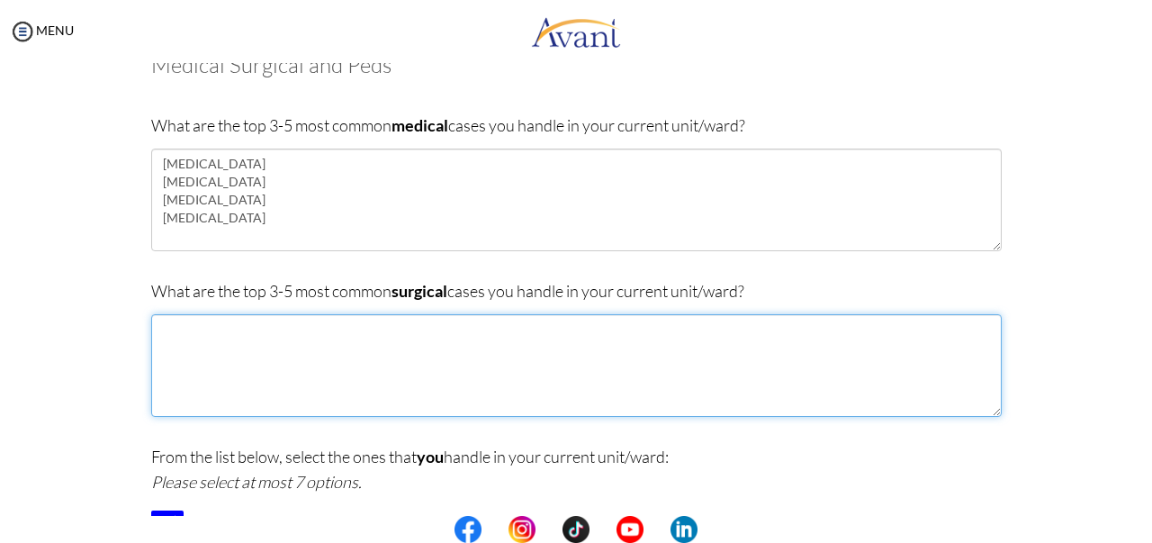
click at [567, 349] on textarea at bounding box center [576, 365] width 850 height 103
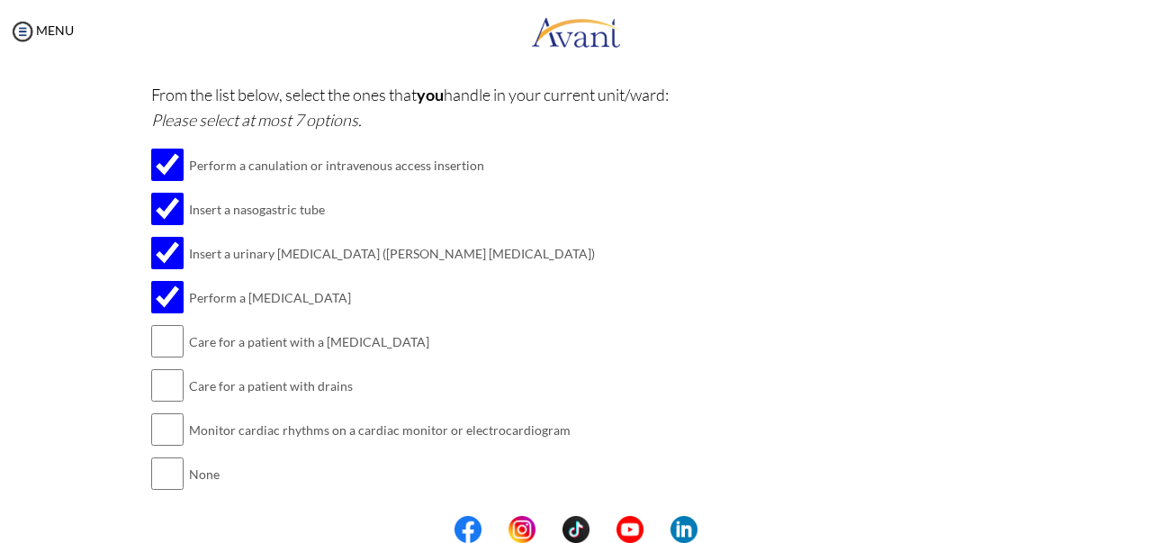
scroll to position [483, 0]
type textarea "Pre-op preparations for patients undergoing cardiac surgeries Lung transplant p…"
click at [165, 432] on input "checkbox" at bounding box center [167, 428] width 32 height 36
checkbox input "false"
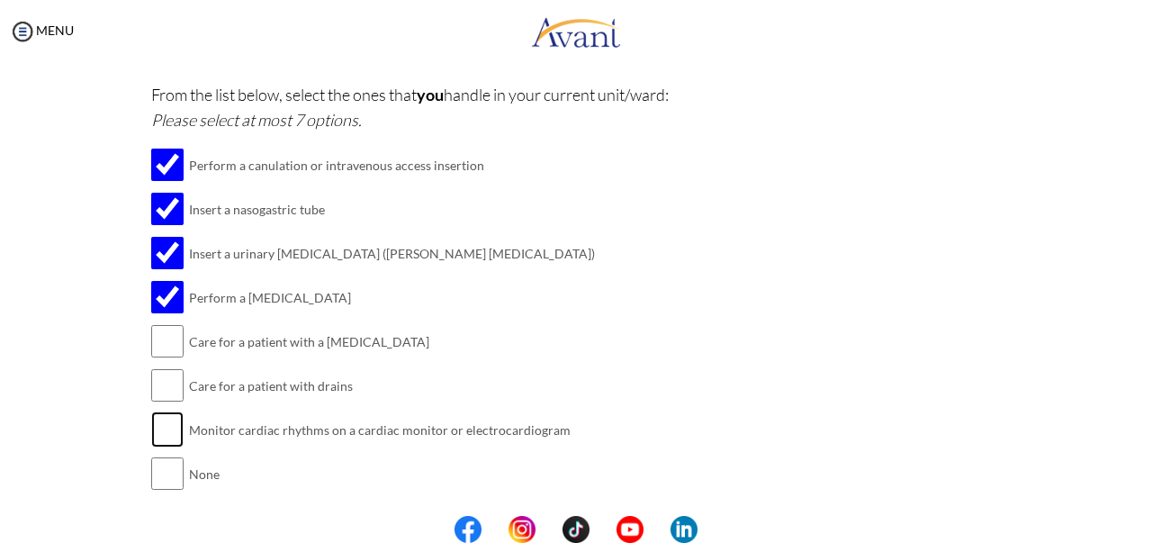
scroll to position [533, 0]
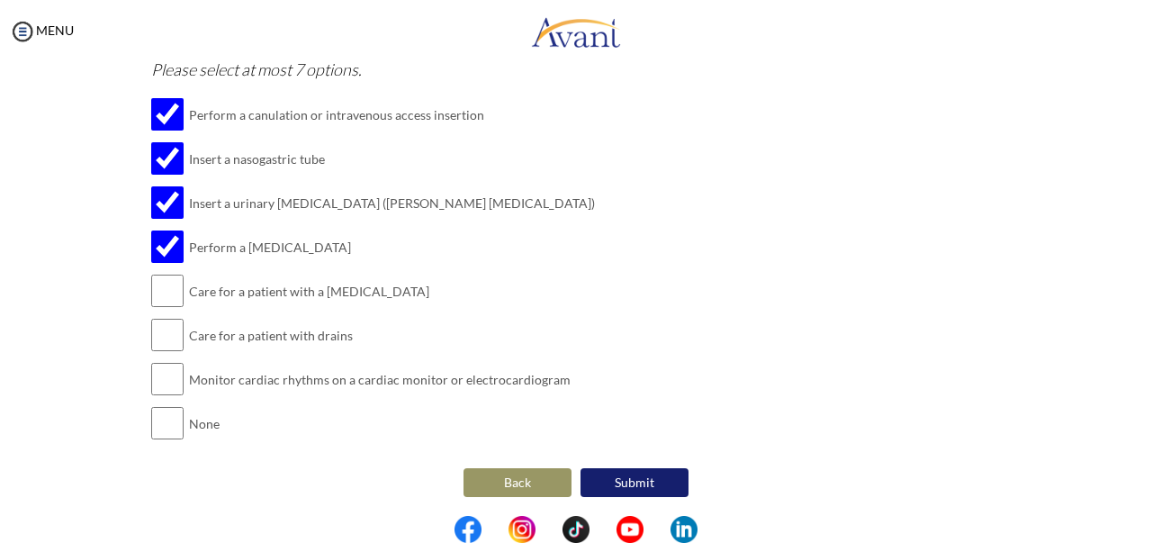
click at [652, 471] on button "Submit" at bounding box center [634, 482] width 108 height 29
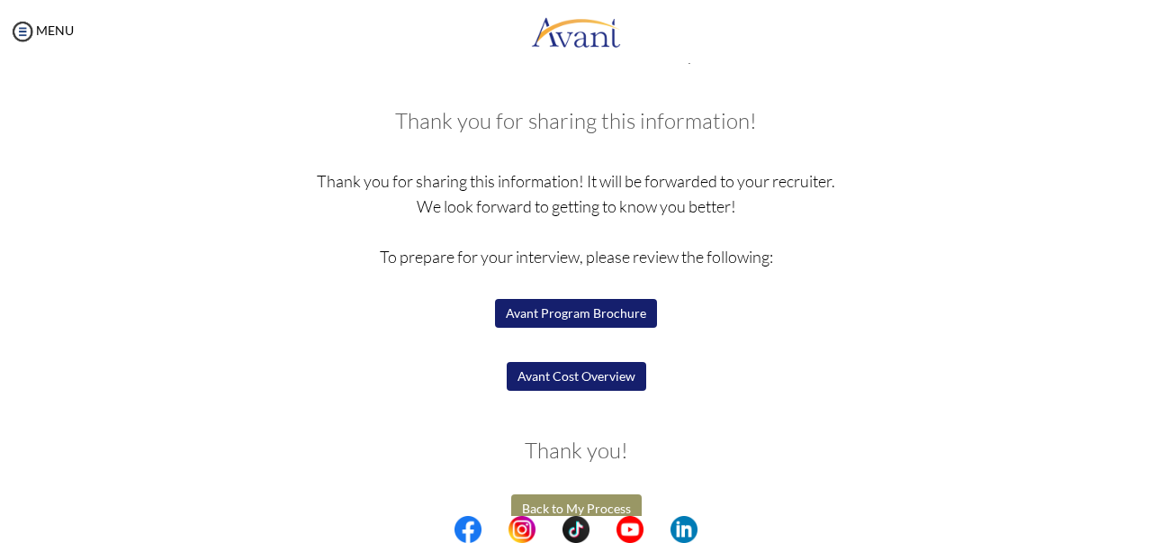
scroll to position [94, 0]
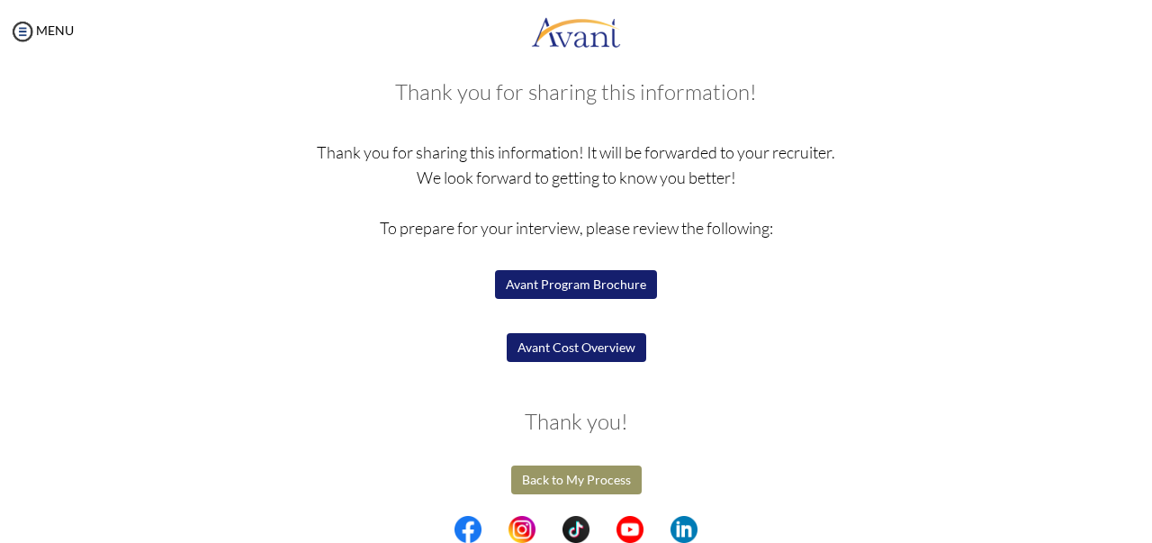
click at [566, 281] on button "Avant Program Brochure" at bounding box center [576, 284] width 162 height 29
